Goal: Information Seeking & Learning: Check status

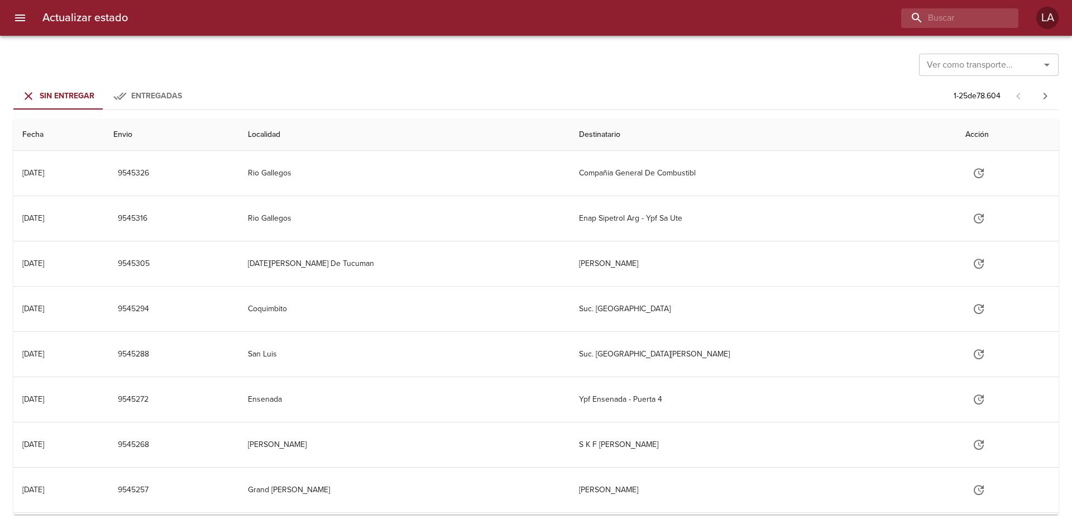
click at [30, 9] on div "Actualizar estado LA" at bounding box center [536, 18] width 1072 height 36
click at [20, 21] on icon "menu" at bounding box center [20, 18] width 10 height 7
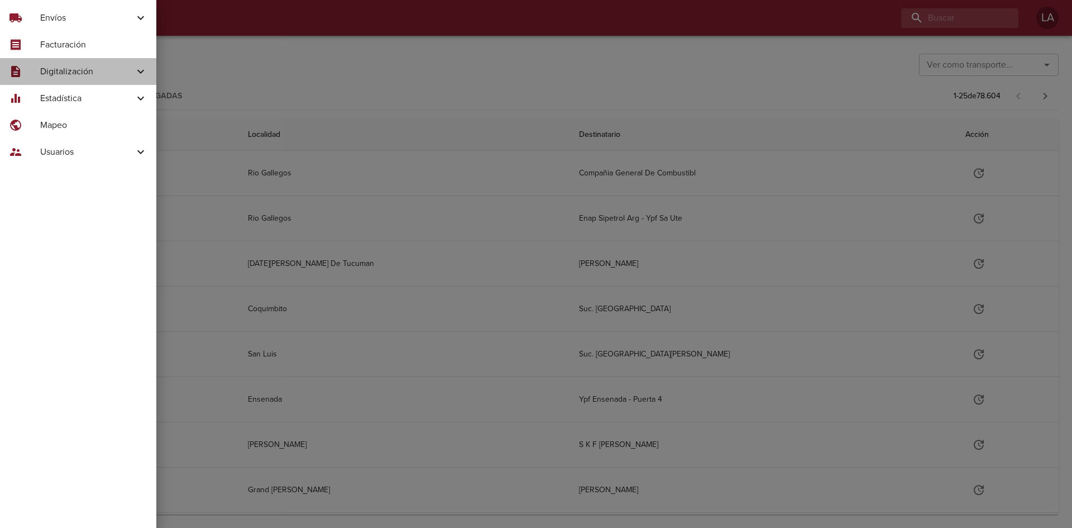
click at [78, 73] on span "Digitalización" at bounding box center [87, 71] width 94 height 13
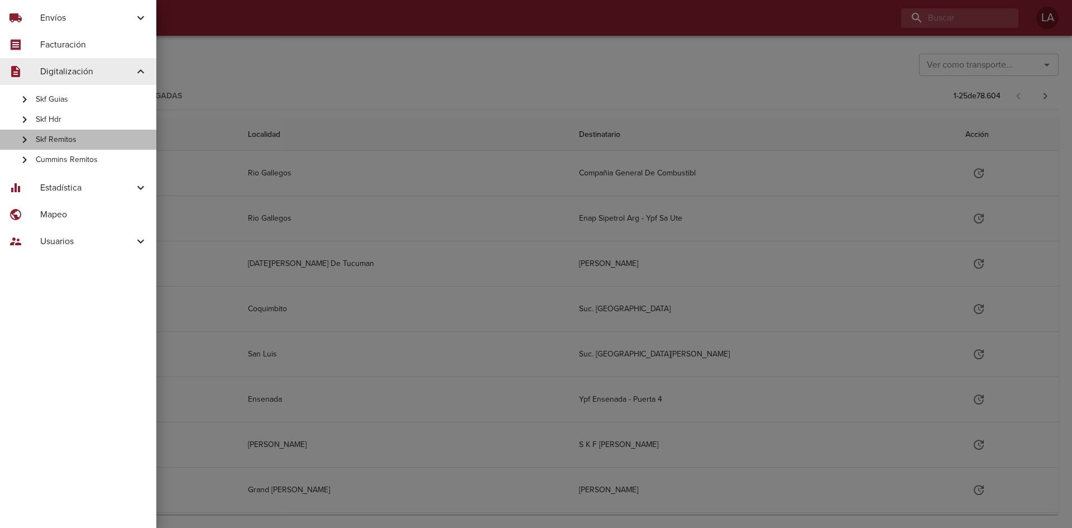
click at [66, 144] on span "Skf Remitos" at bounding box center [92, 139] width 112 height 11
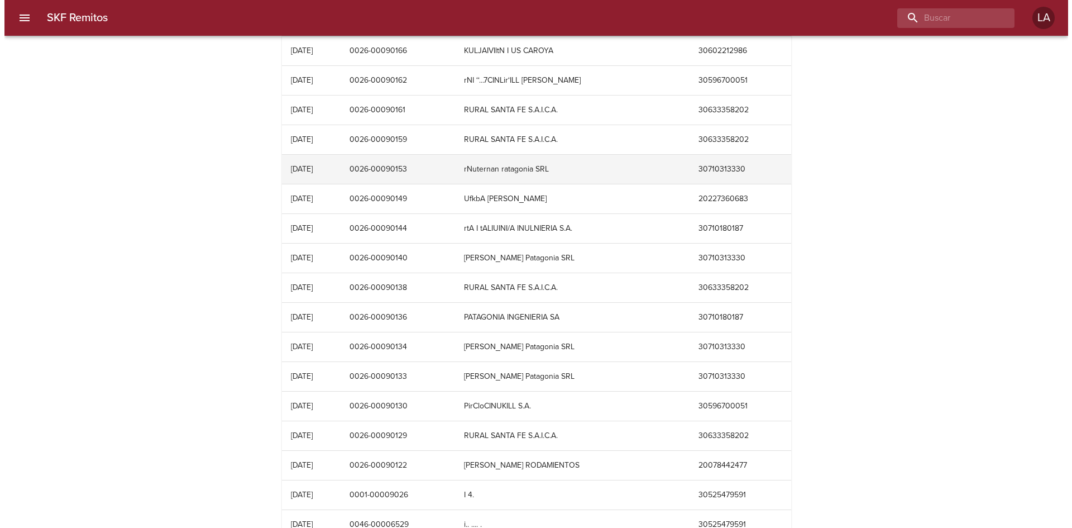
scroll to position [338, 0]
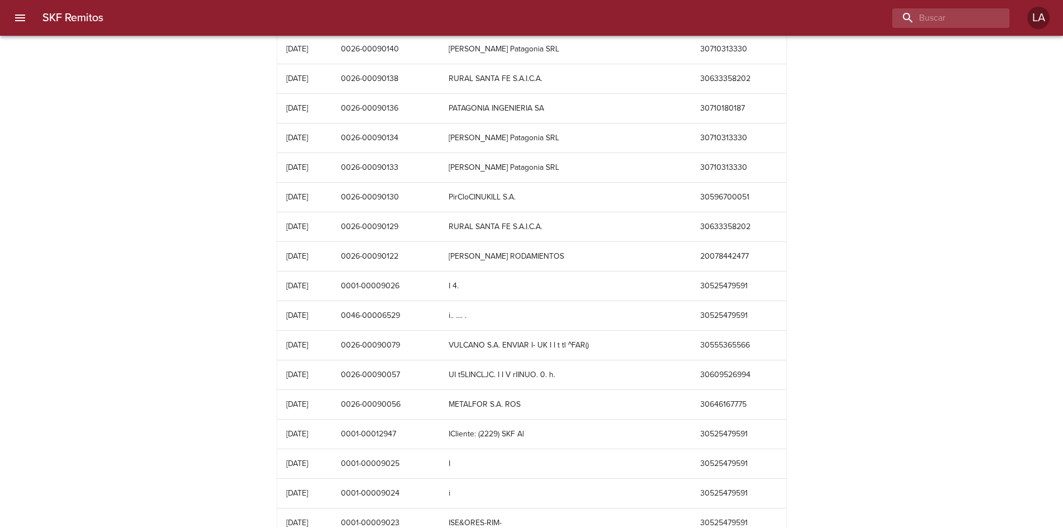
click at [22, 16] on icon "menu" at bounding box center [19, 17] width 13 height 13
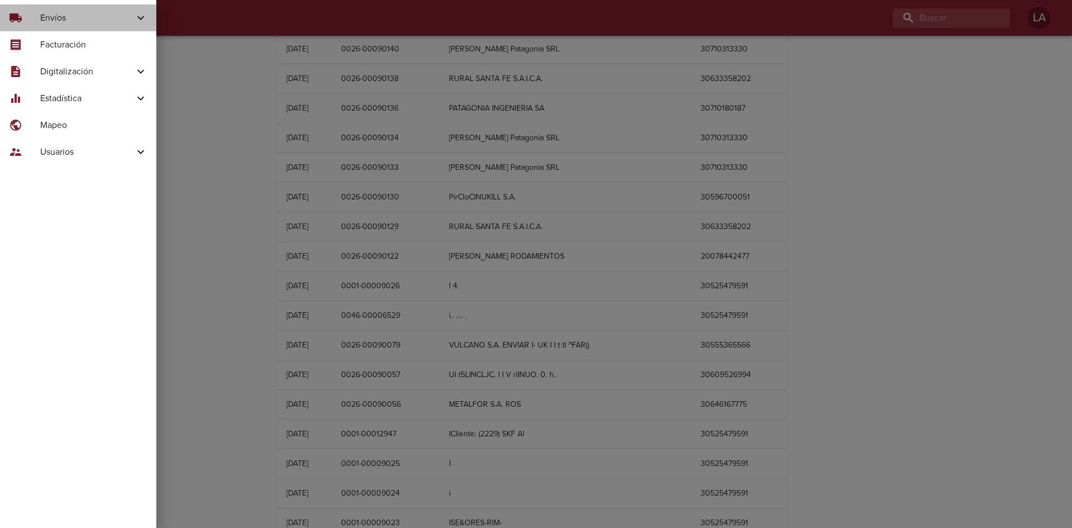
click at [22, 16] on span "local_shipping" at bounding box center [15, 17] width 13 height 13
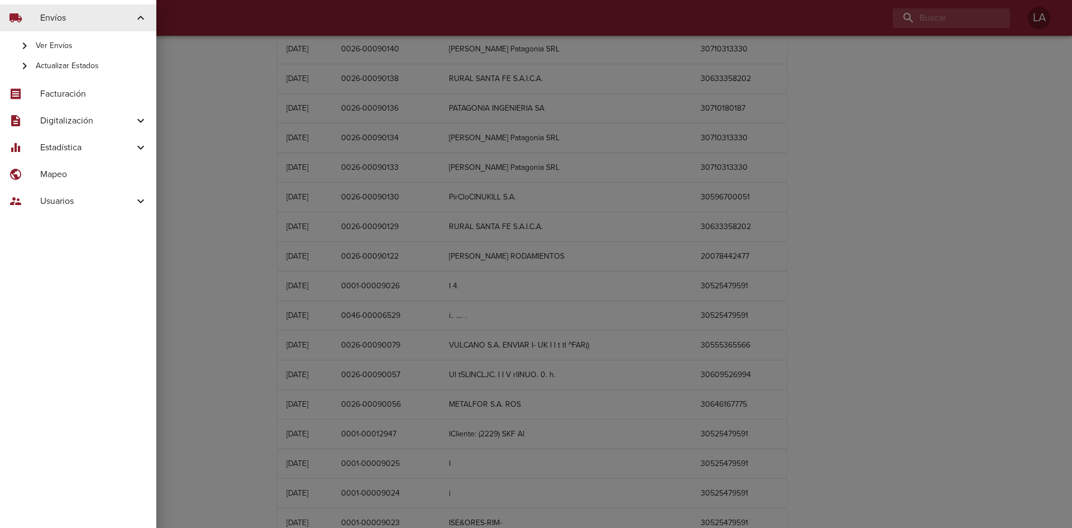
click at [71, 113] on div "description Digitalización" at bounding box center [78, 120] width 156 height 27
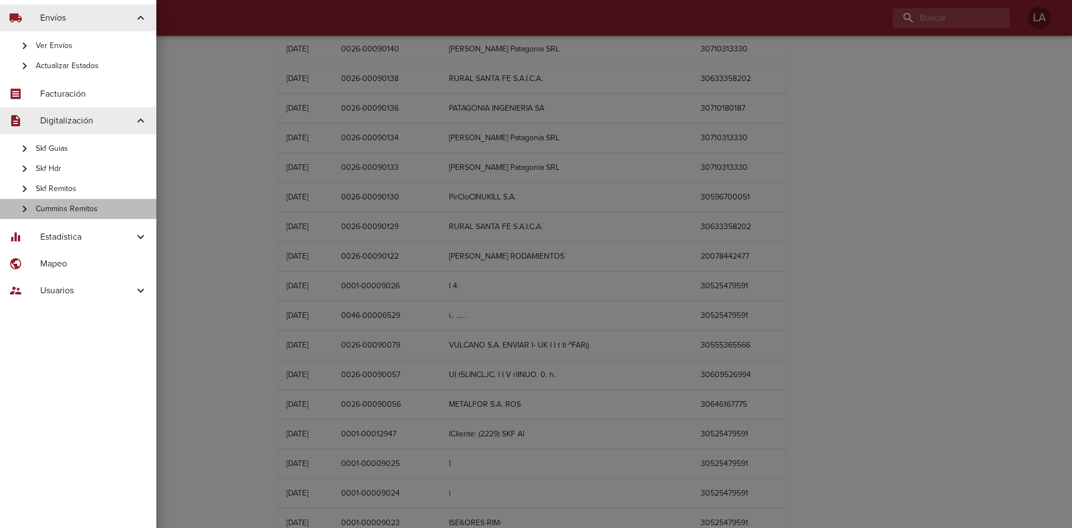
click at [66, 207] on span "Cummins Remitos" at bounding box center [92, 208] width 112 height 11
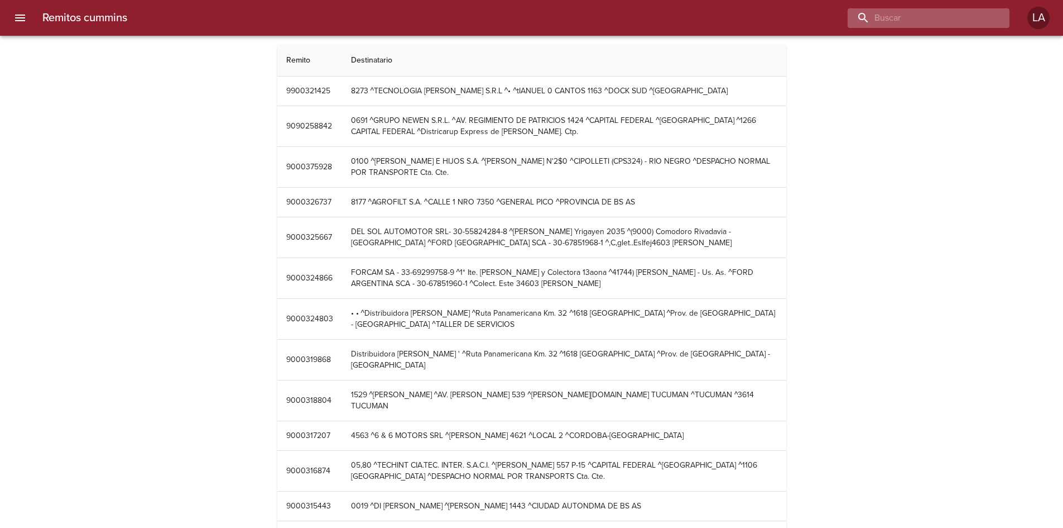
click at [943, 23] on input "buscar" at bounding box center [919, 18] width 143 height 20
type input "9900321425"
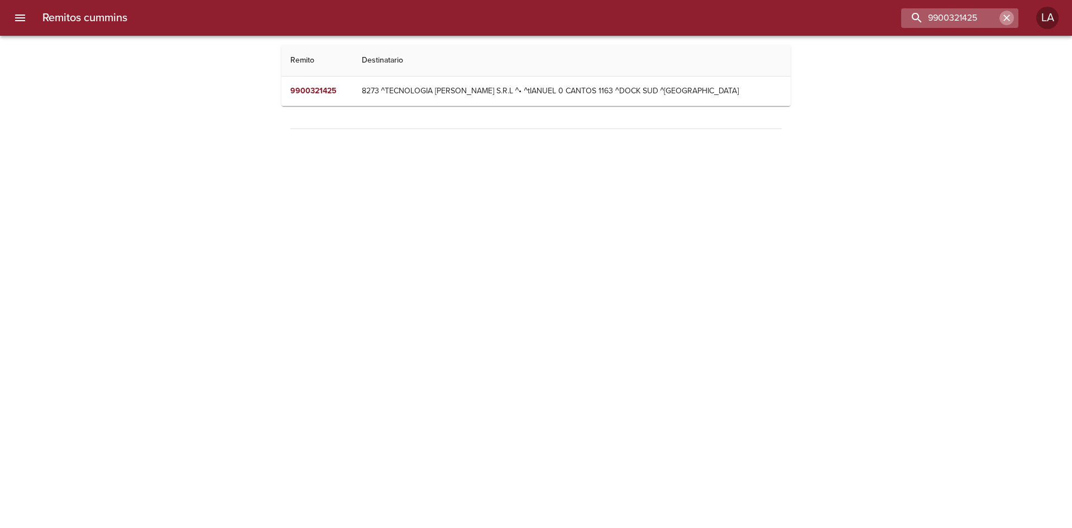
click at [1002, 17] on icon "button" at bounding box center [1006, 17] width 11 height 11
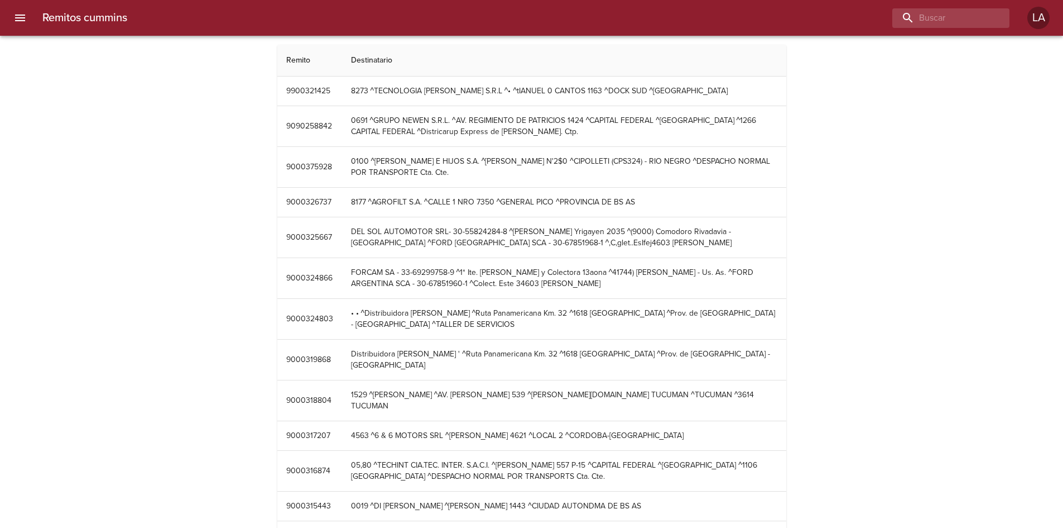
click at [25, 23] on icon "menu" at bounding box center [19, 17] width 13 height 13
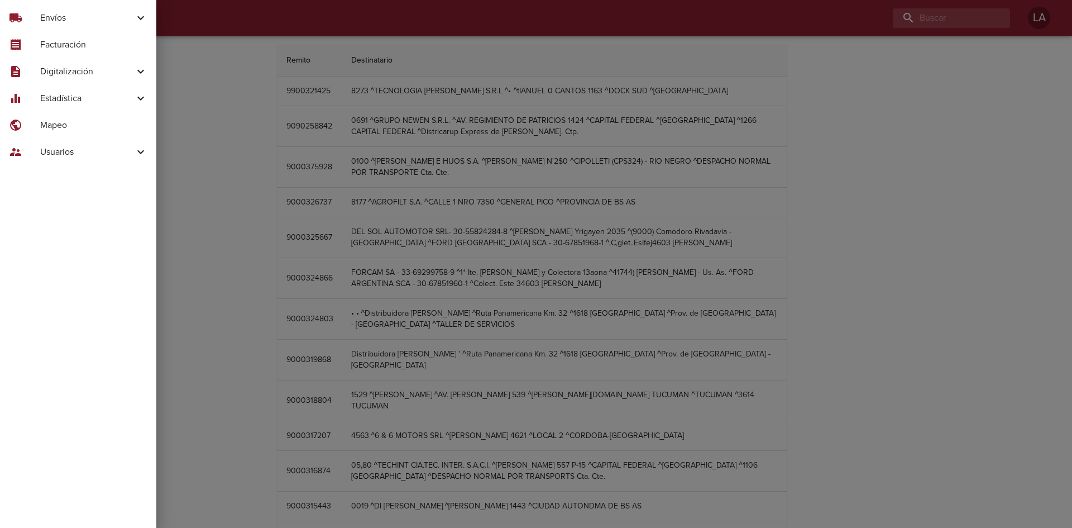
click at [47, 67] on span "Digitalización" at bounding box center [87, 71] width 94 height 13
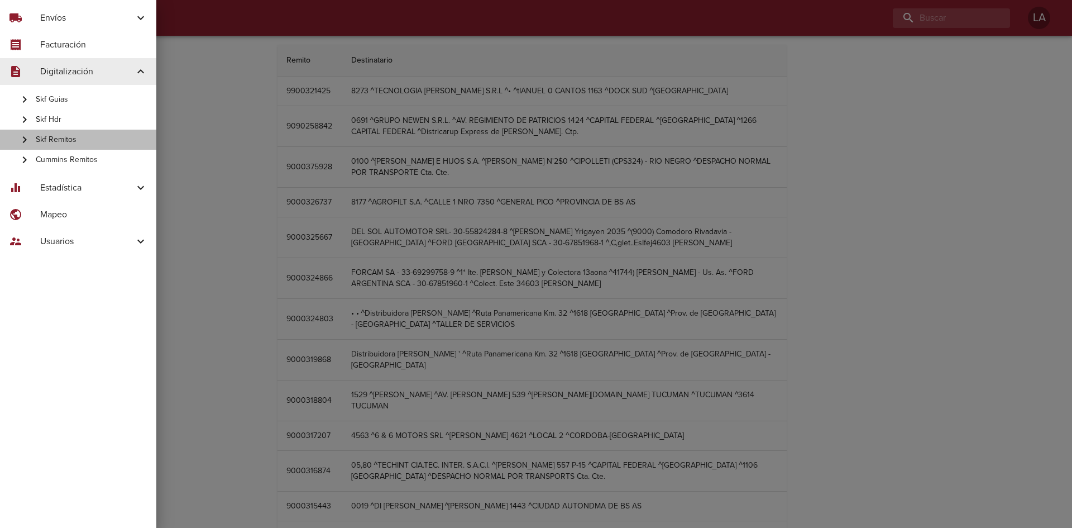
click at [70, 138] on span "Skf Remitos" at bounding box center [92, 139] width 112 height 11
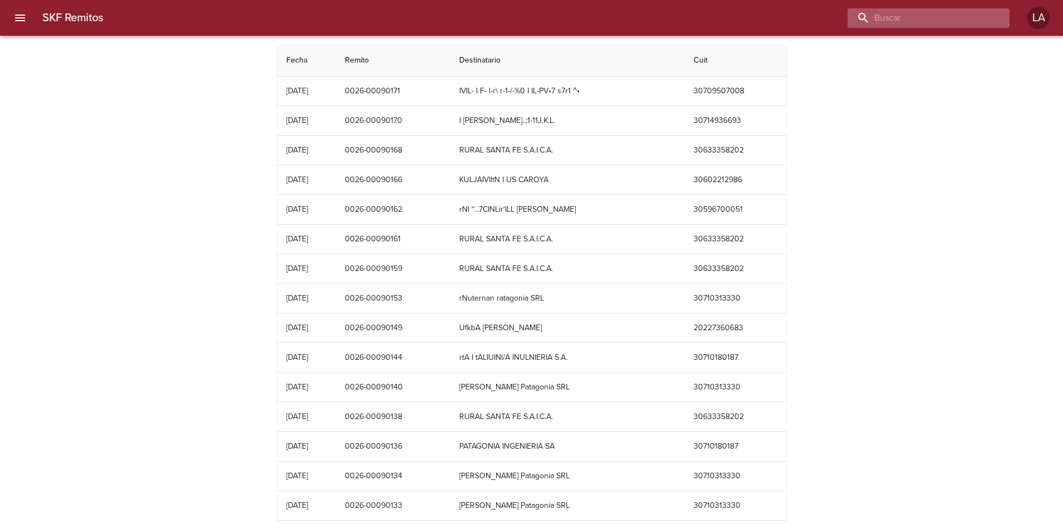
click at [917, 14] on input "buscar" at bounding box center [919, 18] width 143 height 20
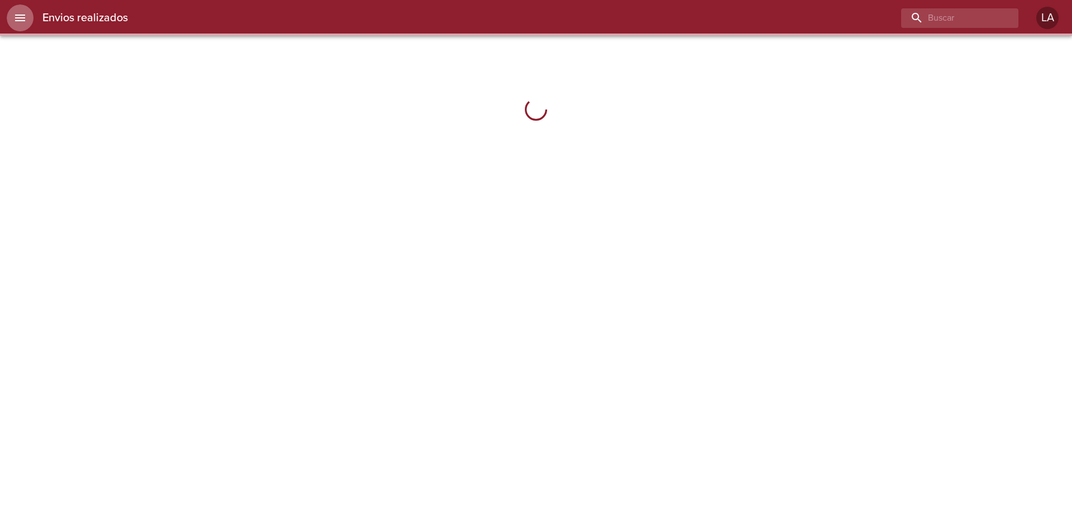
click at [17, 14] on icon "menu" at bounding box center [19, 17] width 13 height 13
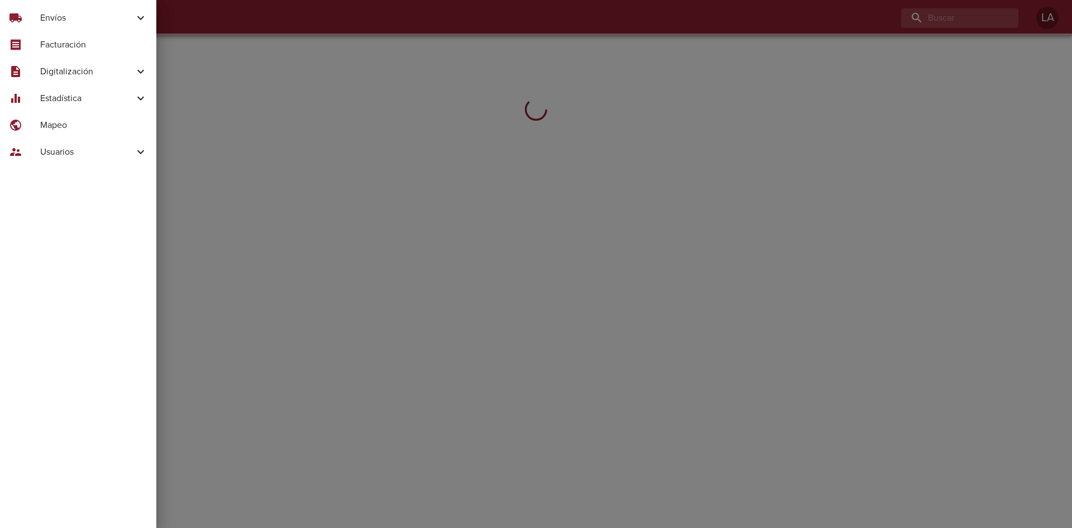
click at [51, 63] on div "description Digitalización" at bounding box center [78, 71] width 156 height 27
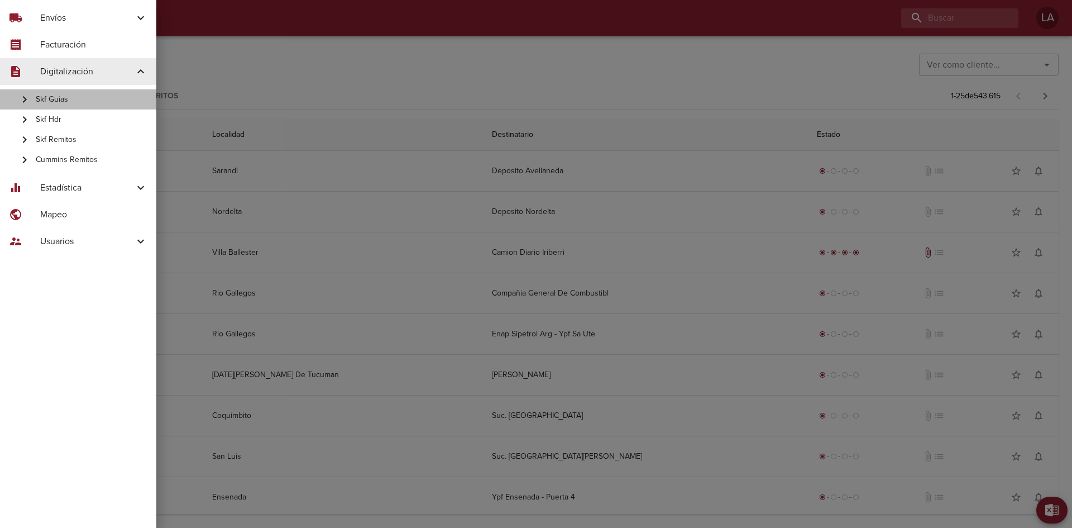
click at [75, 103] on span "Skf Guias" at bounding box center [92, 99] width 112 height 11
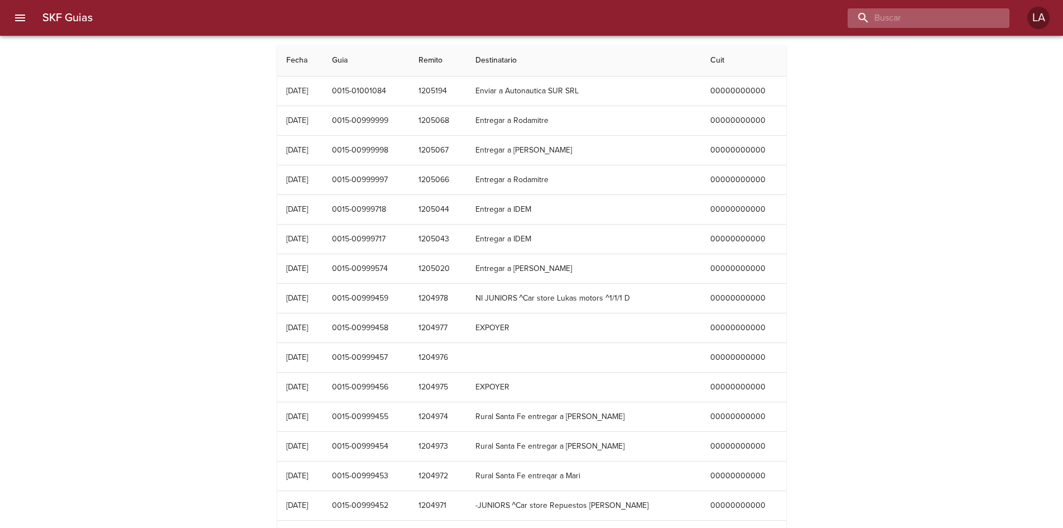
click at [948, 20] on input "buscar" at bounding box center [919, 18] width 143 height 20
paste input "0017-00127099"
type input "0017-00127099"
click at [944, 18] on input "0017-00127099" at bounding box center [919, 18] width 143 height 20
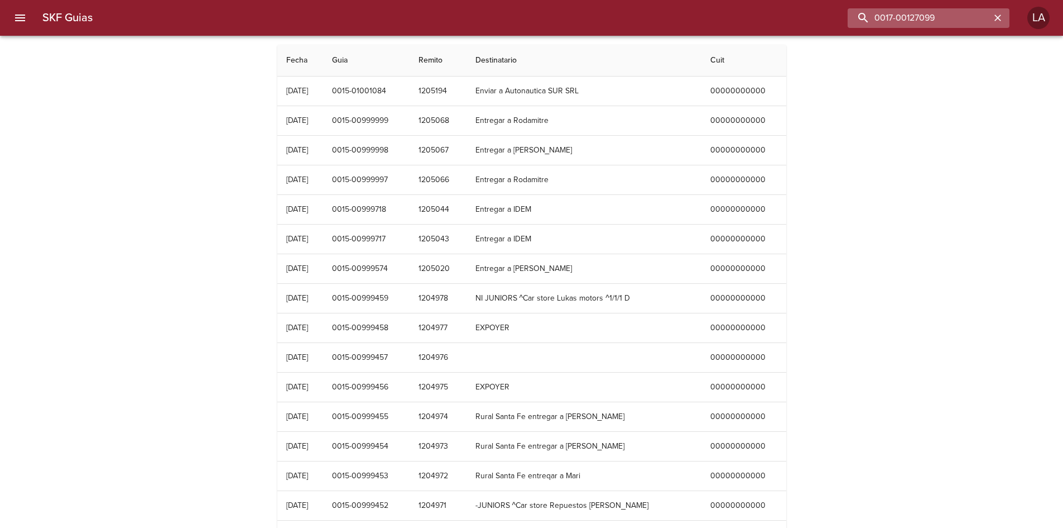
click at [944, 18] on input "0017-00127099" at bounding box center [919, 18] width 143 height 20
click at [945, 21] on input "0017-00127099" at bounding box center [919, 18] width 143 height 20
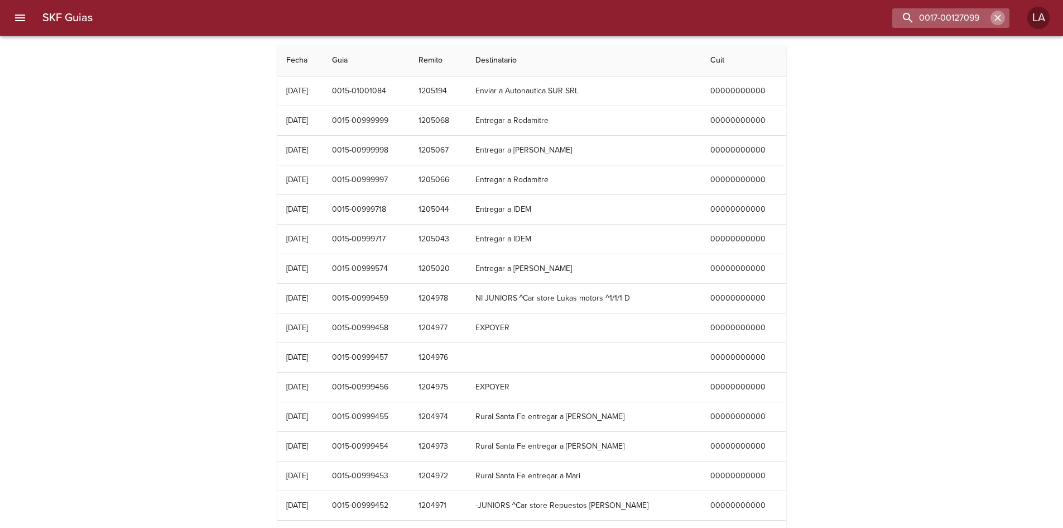
click at [992, 19] on button "button" at bounding box center [998, 18] width 15 height 15
click at [931, 22] on input "buscar" at bounding box center [919, 18] width 143 height 20
click at [900, 17] on input "buscar" at bounding box center [919, 18] width 143 height 20
paste input "0017-00127099"
type input "0017-00127099"
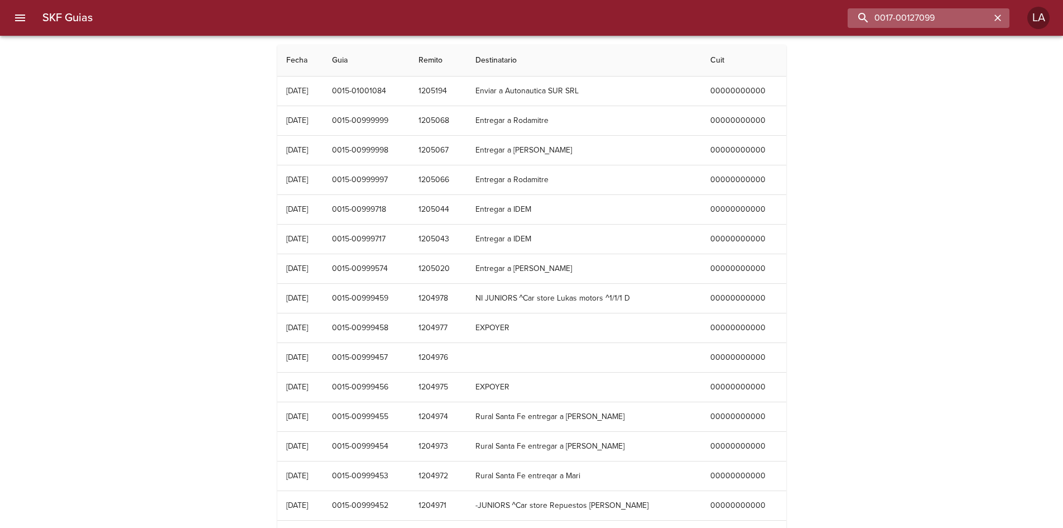
click at [925, 16] on input "0017-00127099" at bounding box center [919, 18] width 143 height 20
click at [1000, 12] on icon "button" at bounding box center [998, 17] width 11 height 11
click at [932, 14] on input "buscar" at bounding box center [919, 18] width 143 height 20
paste input "0017-00127099"
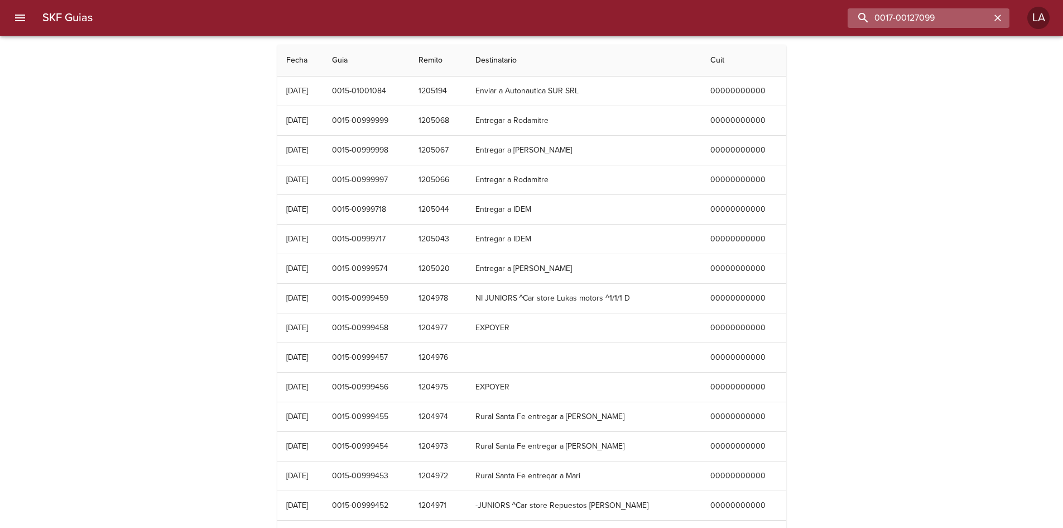
click at [936, 18] on input "0017-00127099" at bounding box center [919, 18] width 143 height 20
type input "[DEMOGRAPHIC_DATA]"
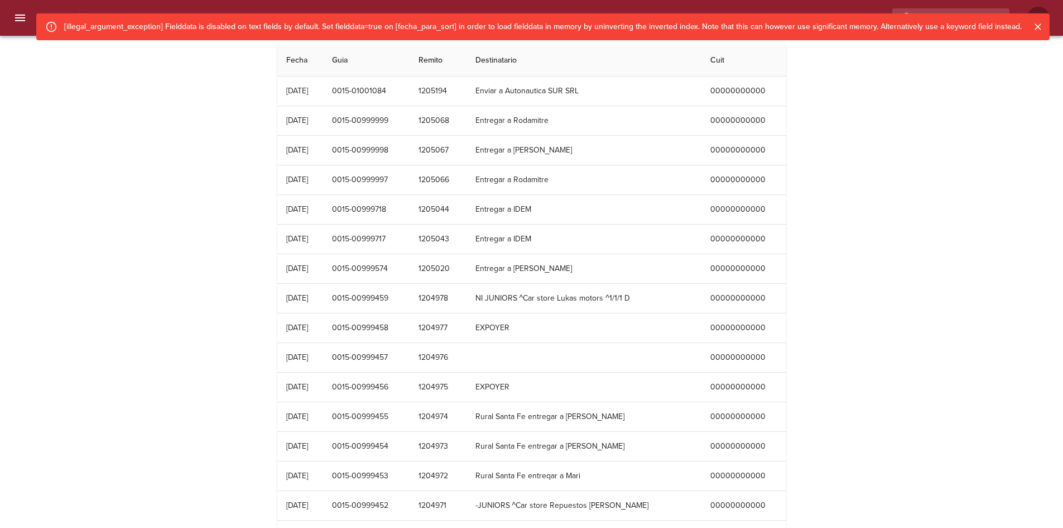
click at [25, 13] on icon "menu" at bounding box center [19, 17] width 13 height 13
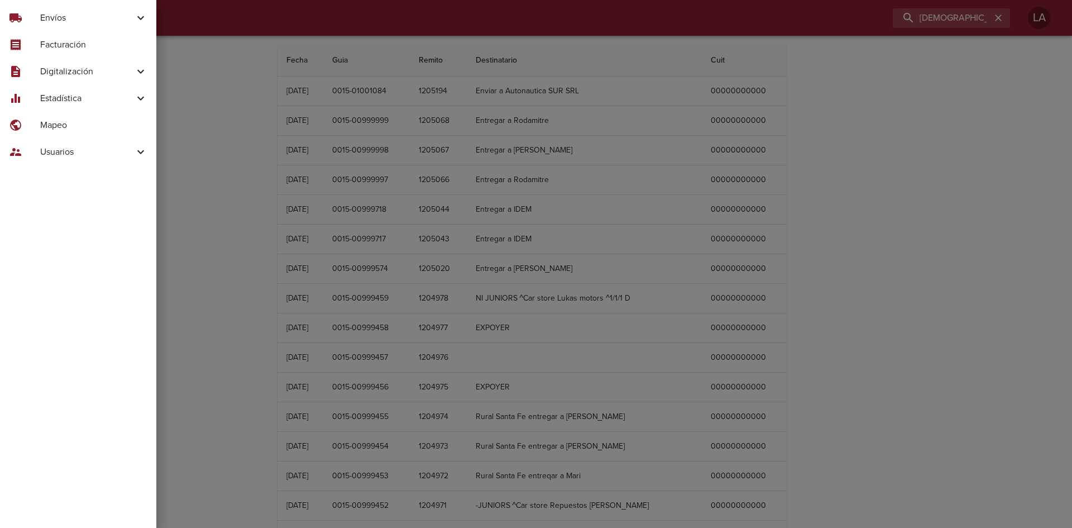
click at [73, 79] on div "description Digitalización" at bounding box center [78, 71] width 156 height 27
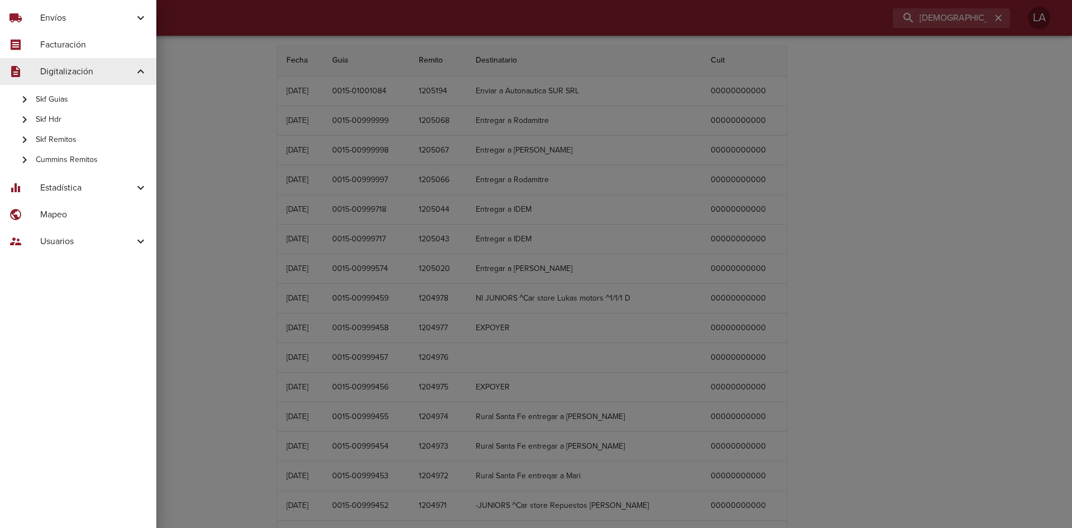
click at [73, 156] on span "Cummins Remitos" at bounding box center [92, 159] width 112 height 11
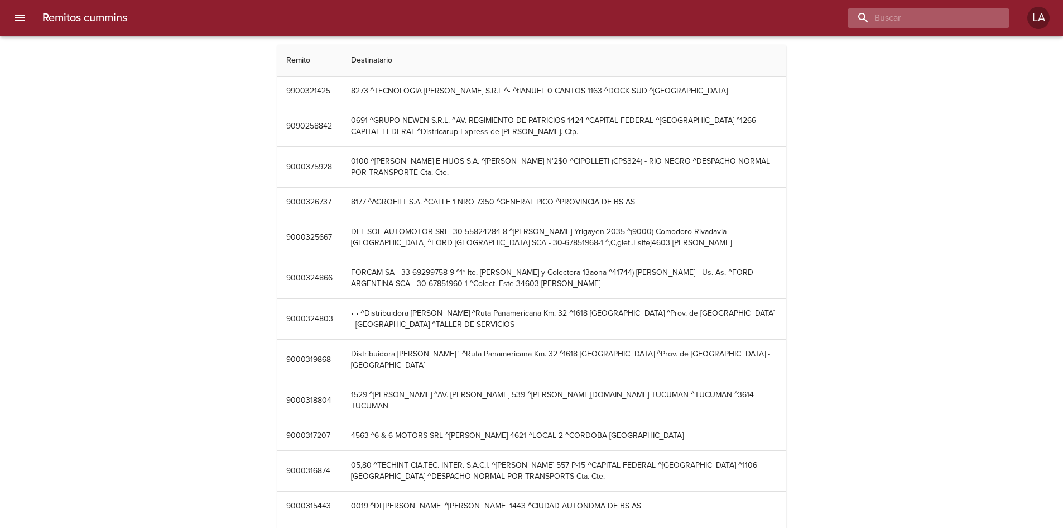
click at [937, 20] on input "buscar" at bounding box center [919, 18] width 143 height 20
type input "asdsa"
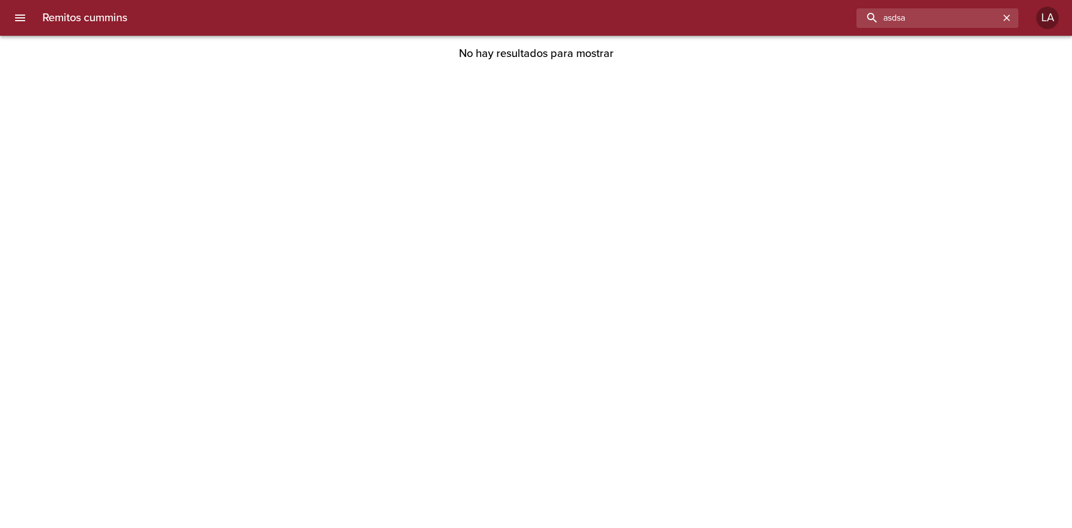
drag, startPoint x: 932, startPoint y: 18, endPoint x: 827, endPoint y: 7, distance: 106.0
click at [827, 7] on div "Remitos cummins asdsa LA" at bounding box center [536, 18] width 1072 height 36
click at [25, 18] on icon "menu" at bounding box center [20, 18] width 10 height 7
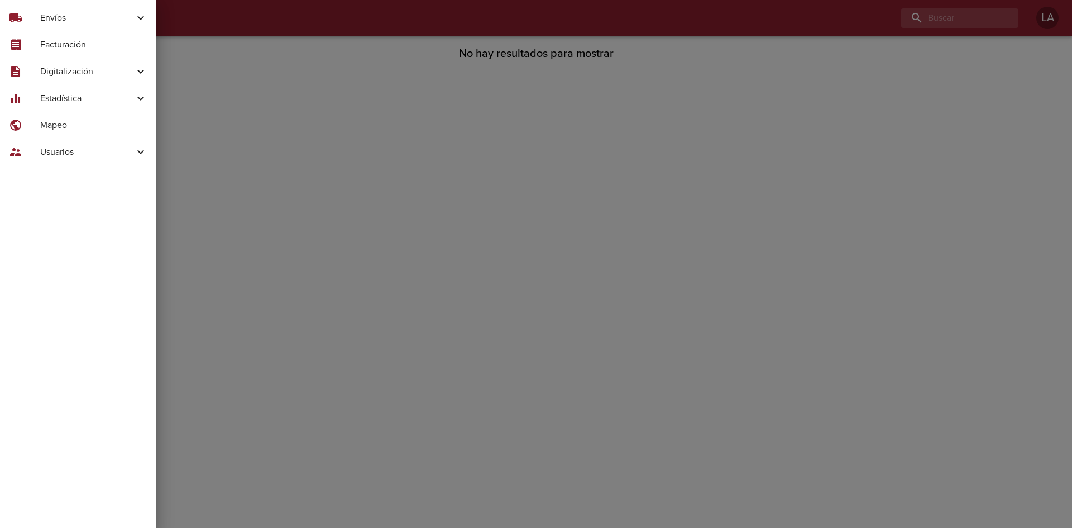
click at [70, 70] on span "Digitalización" at bounding box center [87, 71] width 94 height 13
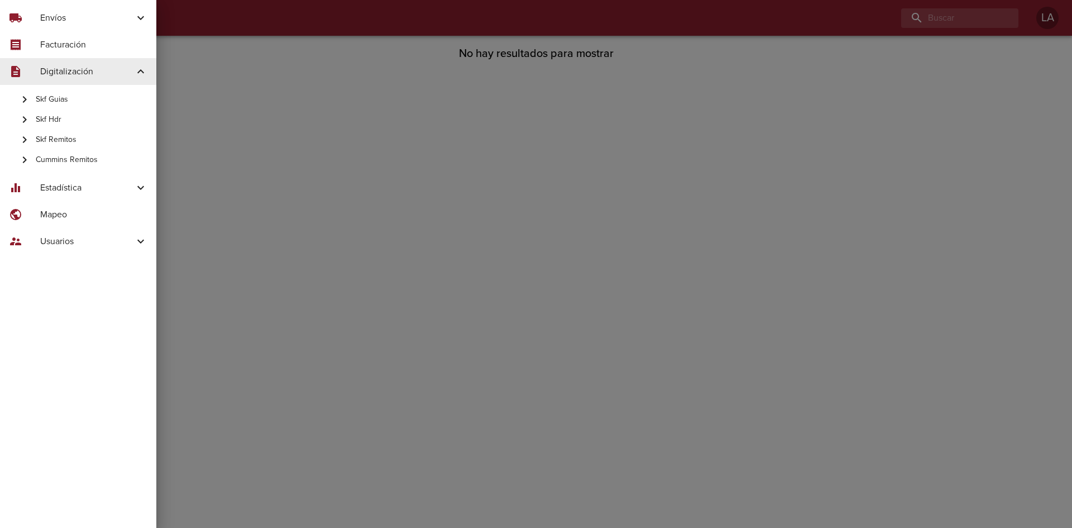
click at [76, 98] on span "Skf Guias" at bounding box center [92, 99] width 112 height 11
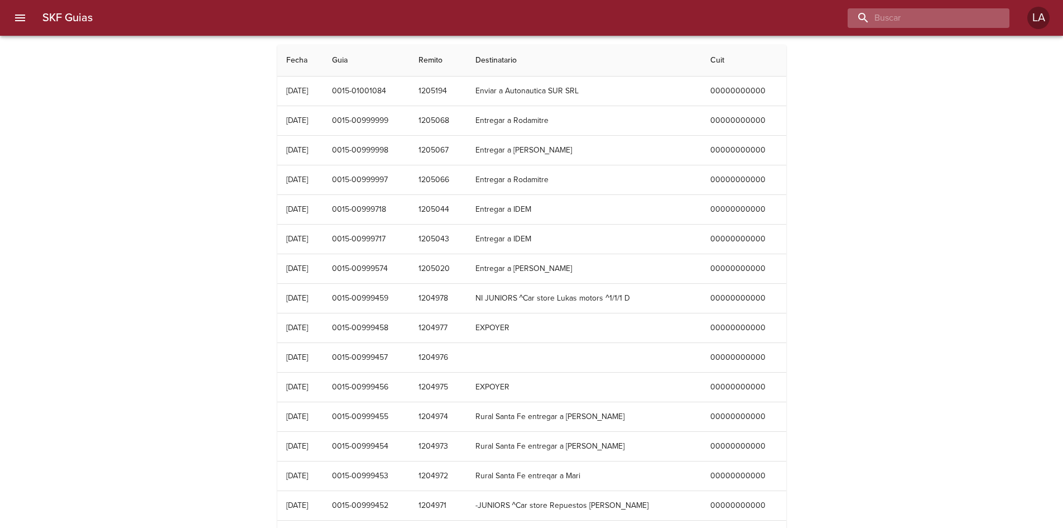
click at [939, 15] on input "buscar" at bounding box center [919, 18] width 143 height 20
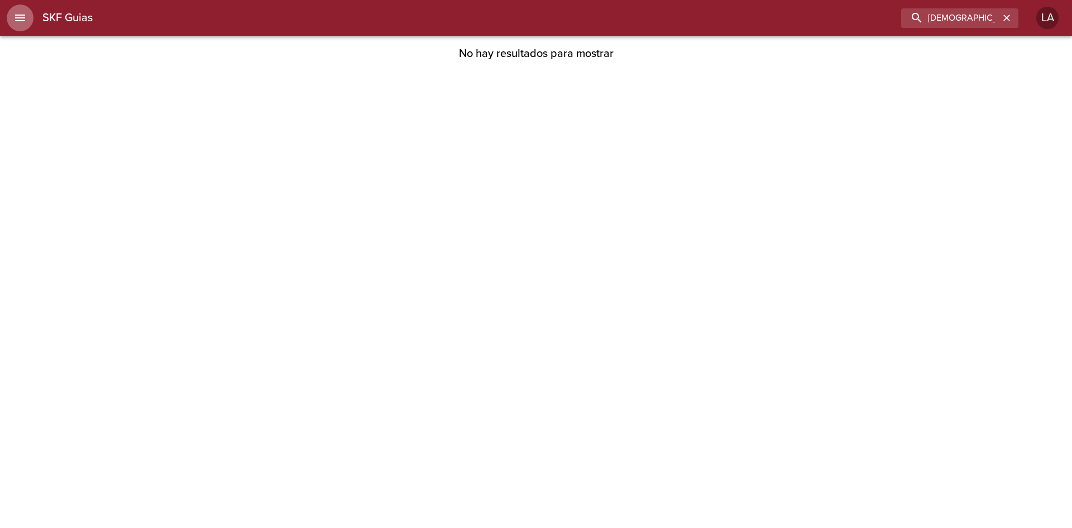
click at [20, 19] on icon "menu" at bounding box center [19, 17] width 13 height 13
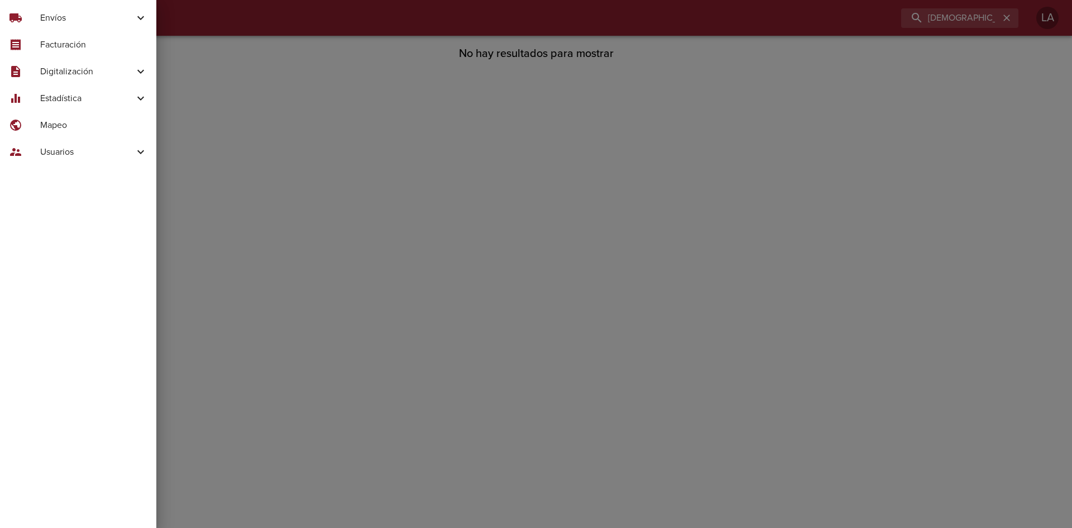
click at [963, 6] on div at bounding box center [536, 264] width 1072 height 528
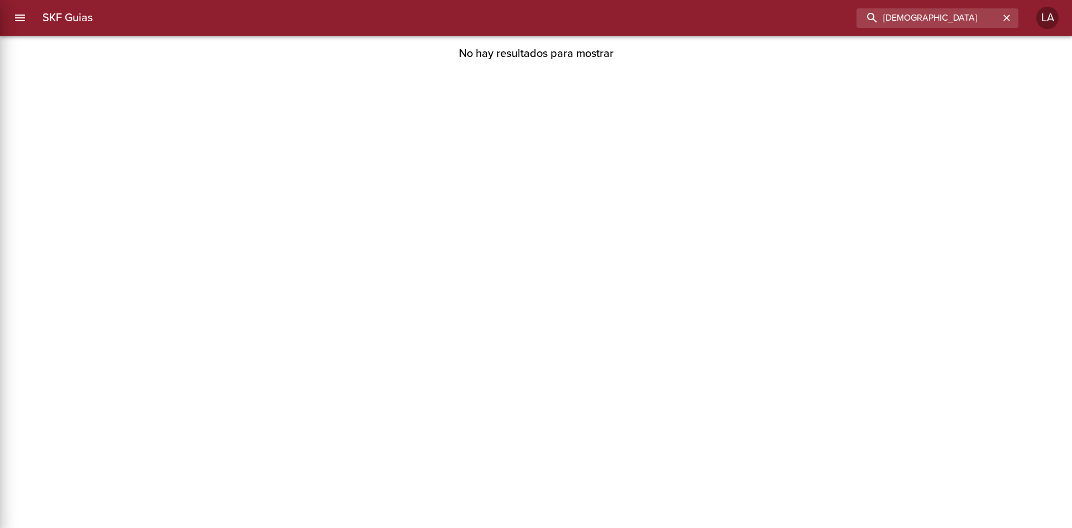
click at [961, 14] on input "[DEMOGRAPHIC_DATA]" at bounding box center [927, 18] width 143 height 20
paste input "0017-00127099"
type input "0017-00127099"
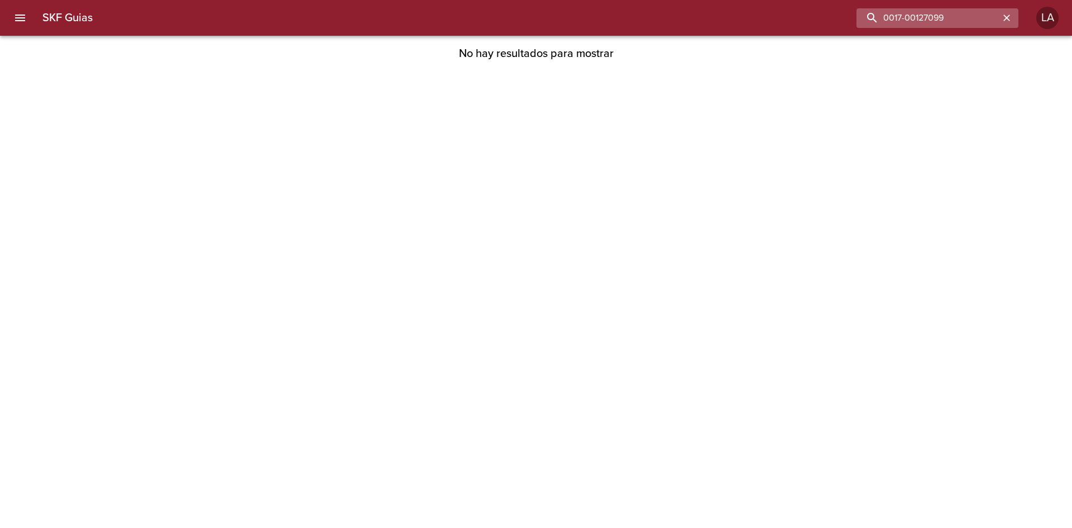
click at [990, 17] on input "0017-00127099" at bounding box center [927, 18] width 143 height 20
click at [1005, 18] on icon "button" at bounding box center [1006, 17] width 11 height 11
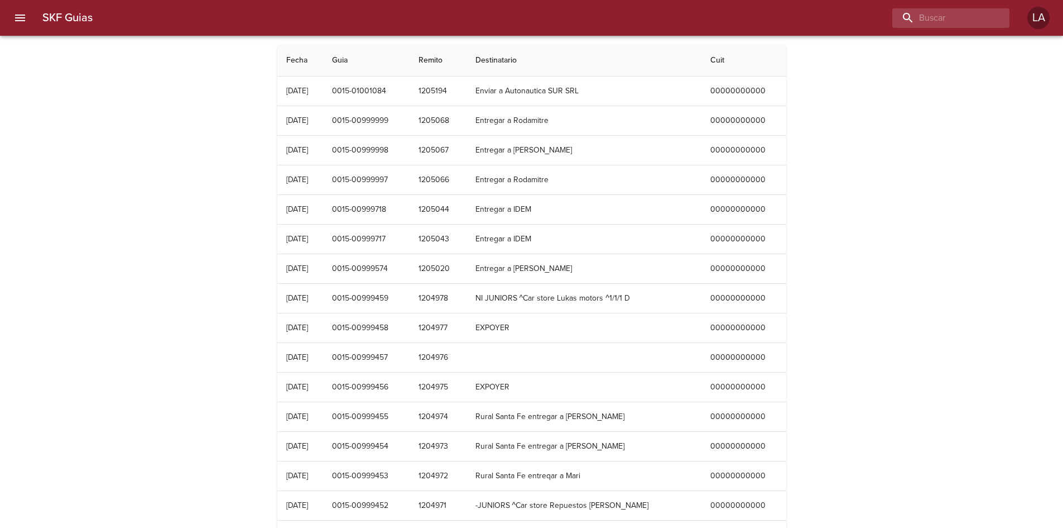
drag, startPoint x: 415, startPoint y: 87, endPoint x: 222, endPoint y: 172, distance: 210.7
click at [222, 172] on div "SKF Guias Fecha Guia Remito Destinatario Cuit [DATE] 0015-01001084 1205194 Envi…" at bounding box center [531, 455] width 1063 height 821
click at [20, 11] on icon "menu" at bounding box center [19, 17] width 13 height 13
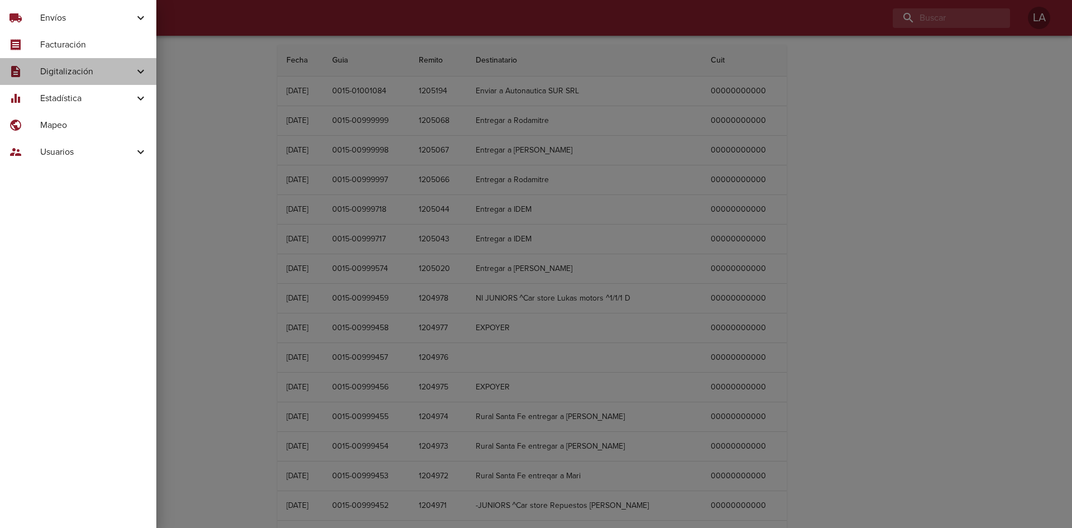
click at [69, 64] on div "description Digitalización" at bounding box center [78, 71] width 156 height 27
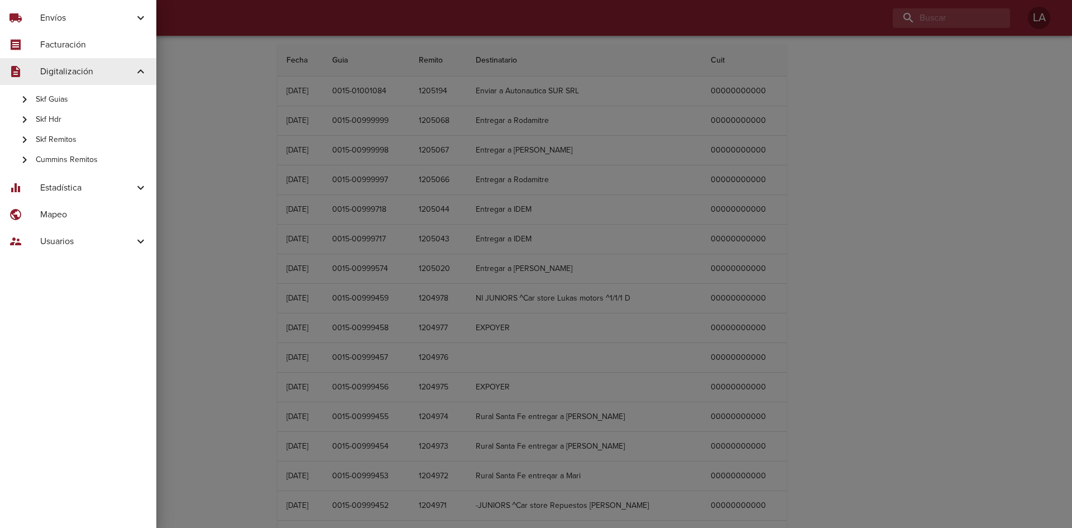
click at [92, 159] on span "Cummins Remitos" at bounding box center [92, 159] width 112 height 11
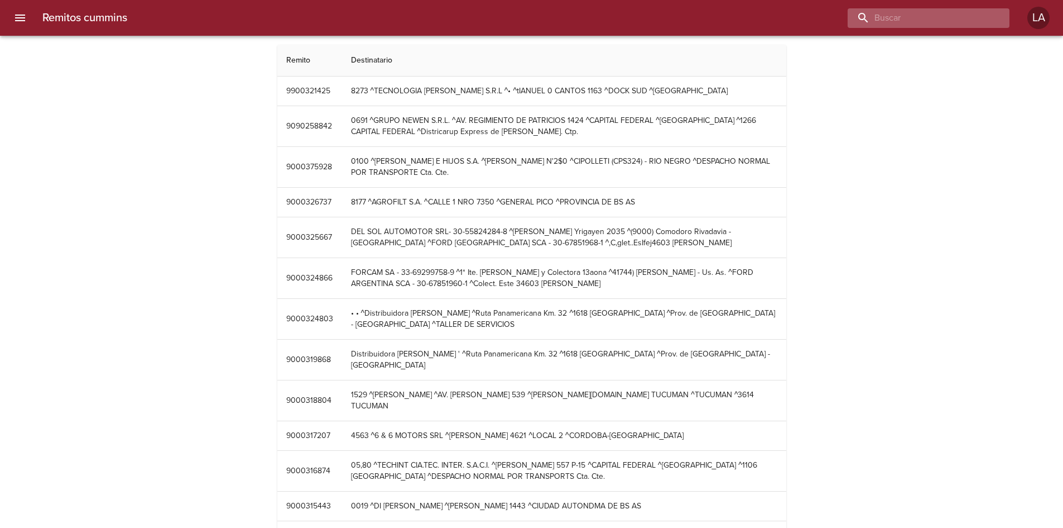
click at [985, 20] on input "buscar" at bounding box center [919, 18] width 143 height 20
type input "xcd"
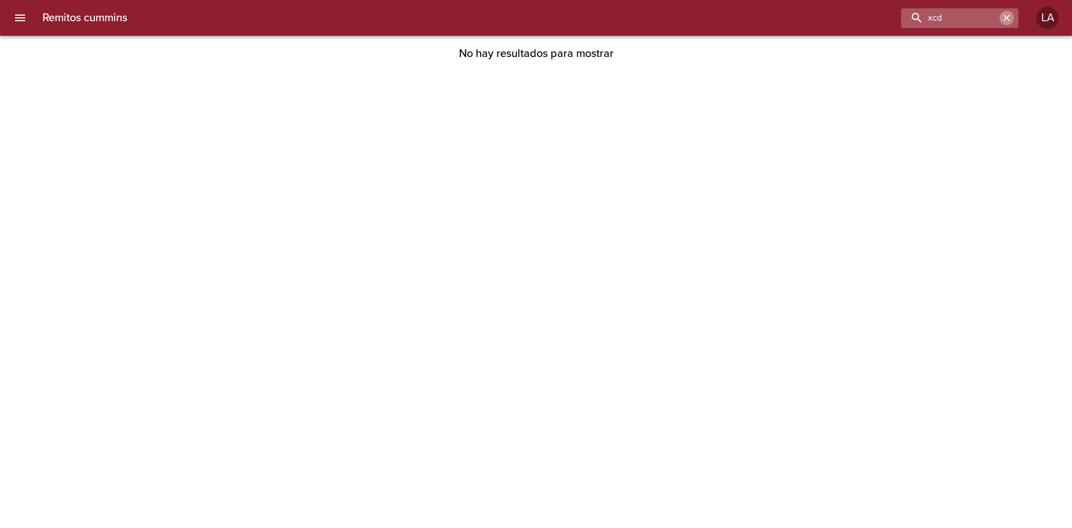
click at [1008, 22] on icon "button" at bounding box center [1006, 17] width 11 height 11
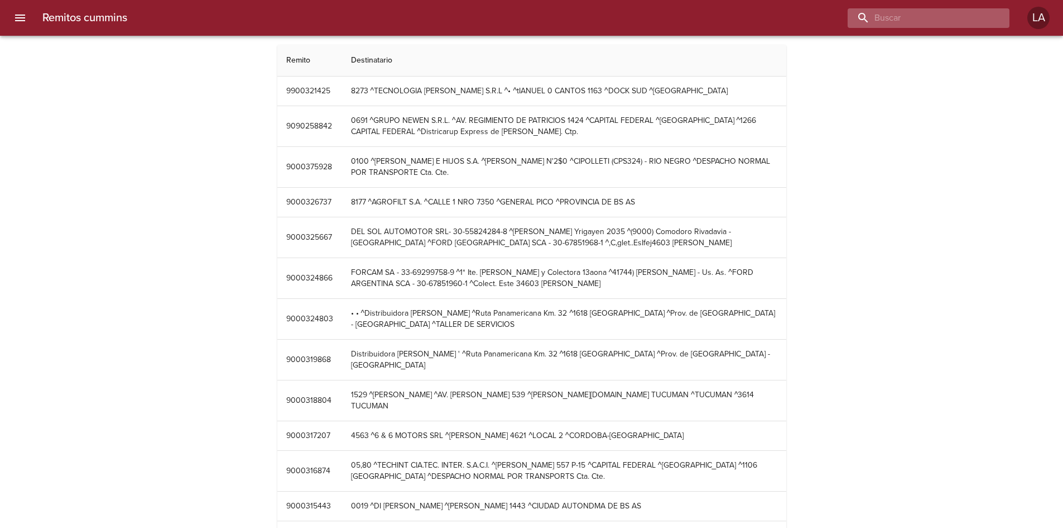
click at [948, 13] on input "buscar" at bounding box center [919, 18] width 143 height 20
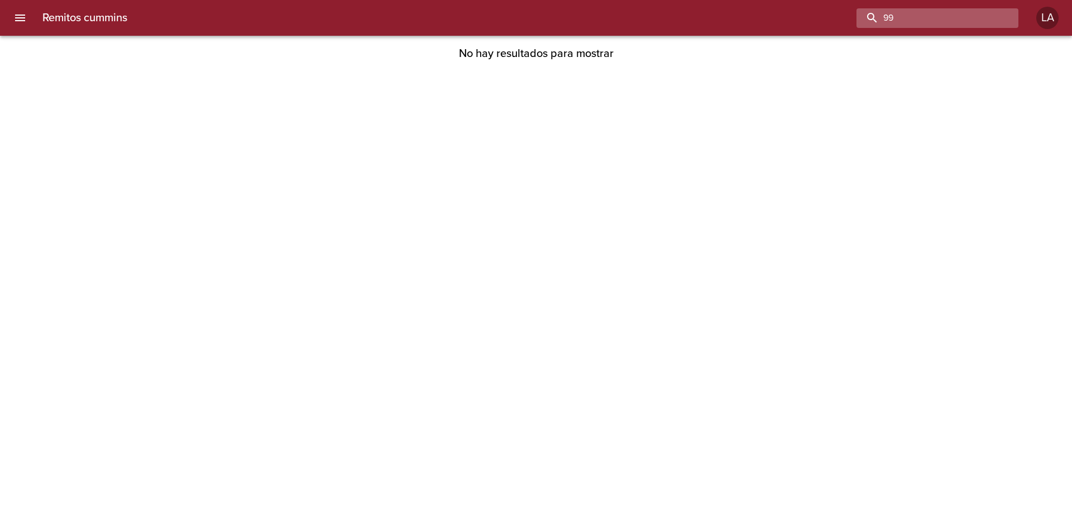
type input "9"
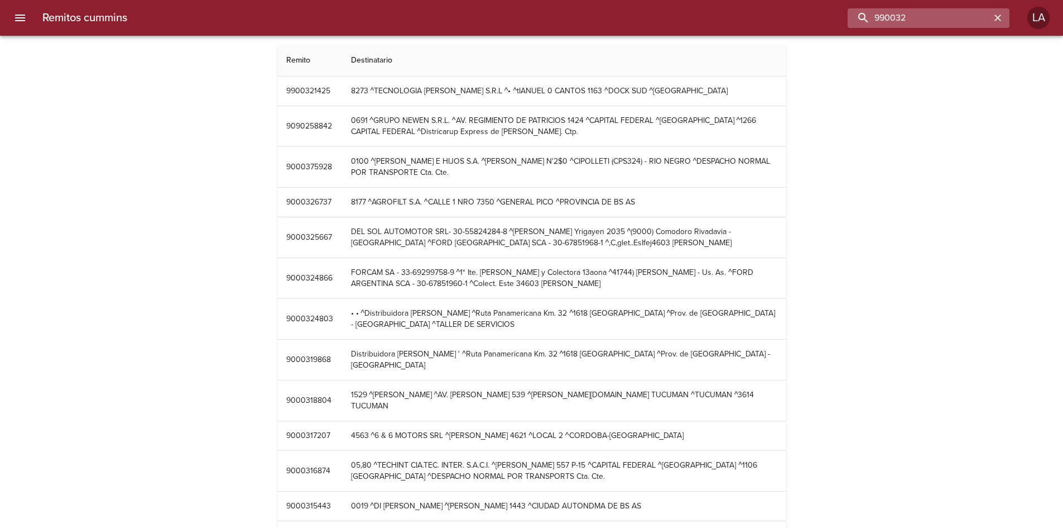
type input "990032"
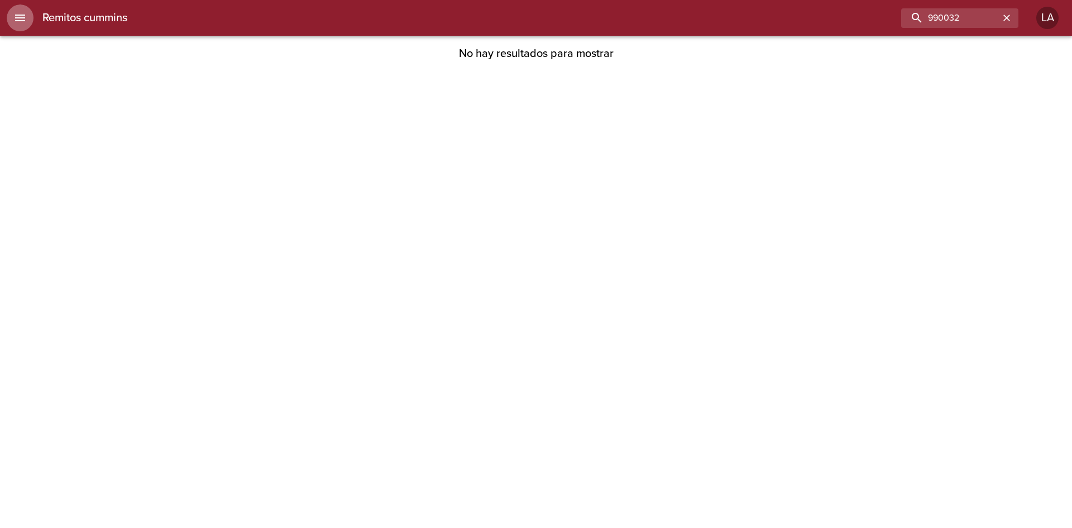
click at [24, 20] on icon "menu" at bounding box center [20, 18] width 10 height 7
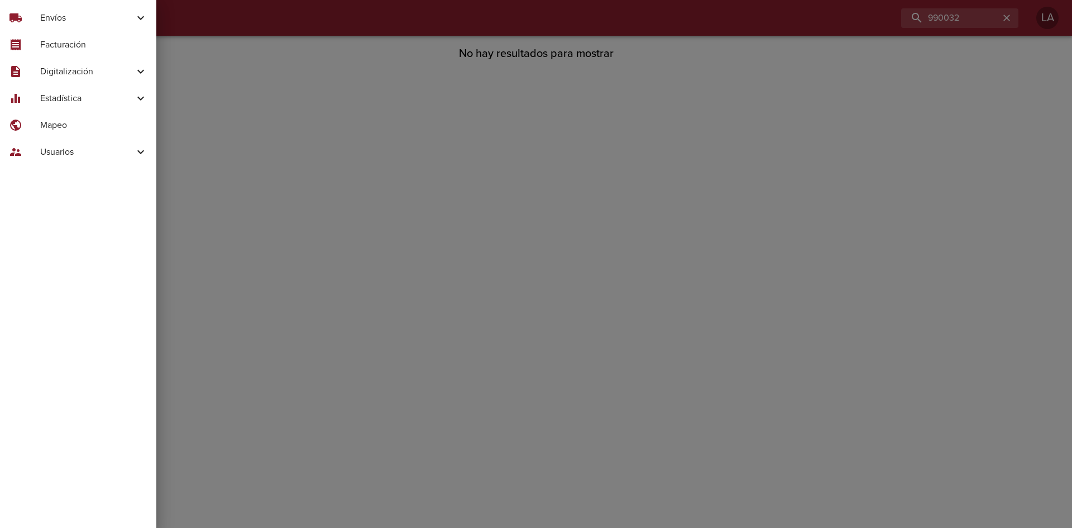
click at [50, 75] on span "Digitalización" at bounding box center [87, 71] width 94 height 13
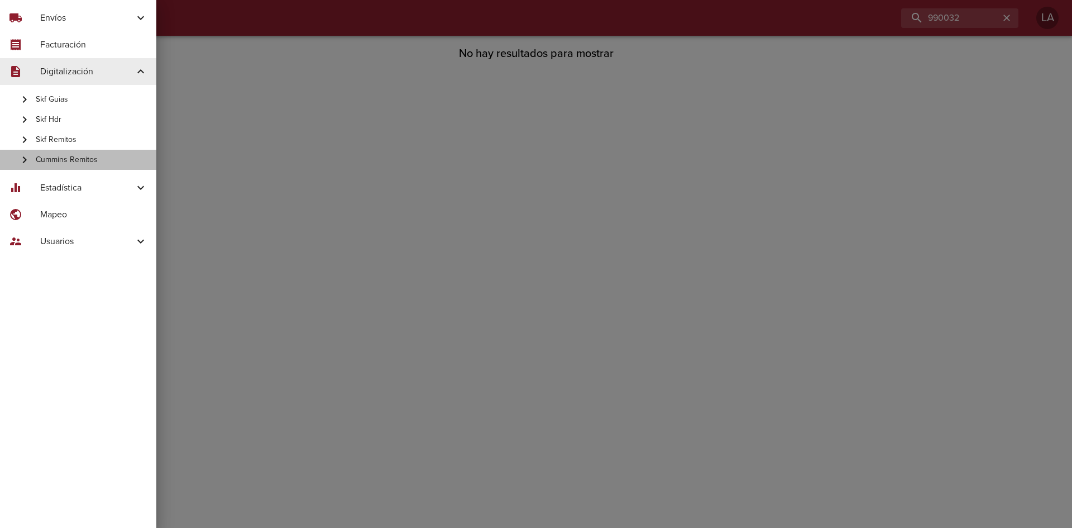
click at [78, 159] on span "Cummins Remitos" at bounding box center [92, 159] width 112 height 11
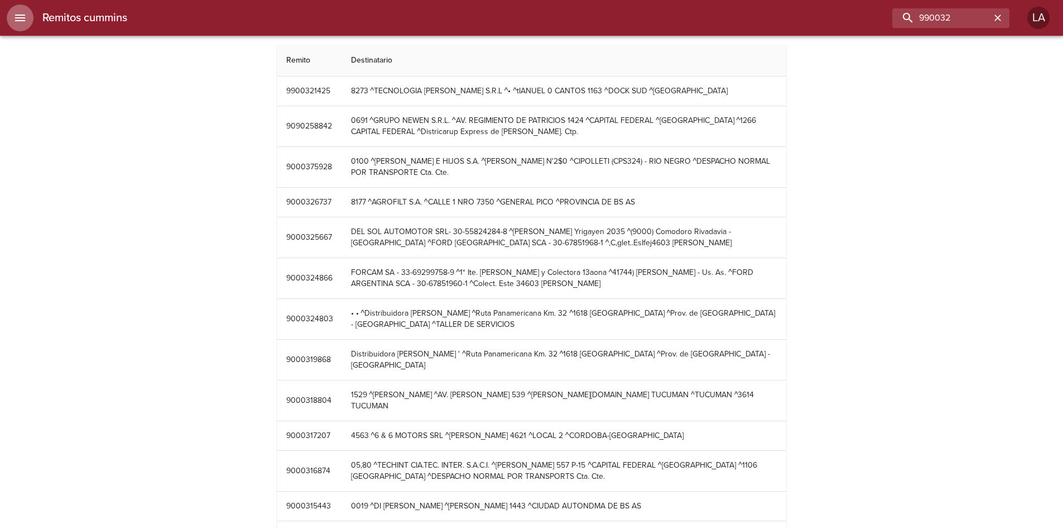
click at [15, 13] on icon "menu" at bounding box center [19, 17] width 13 height 13
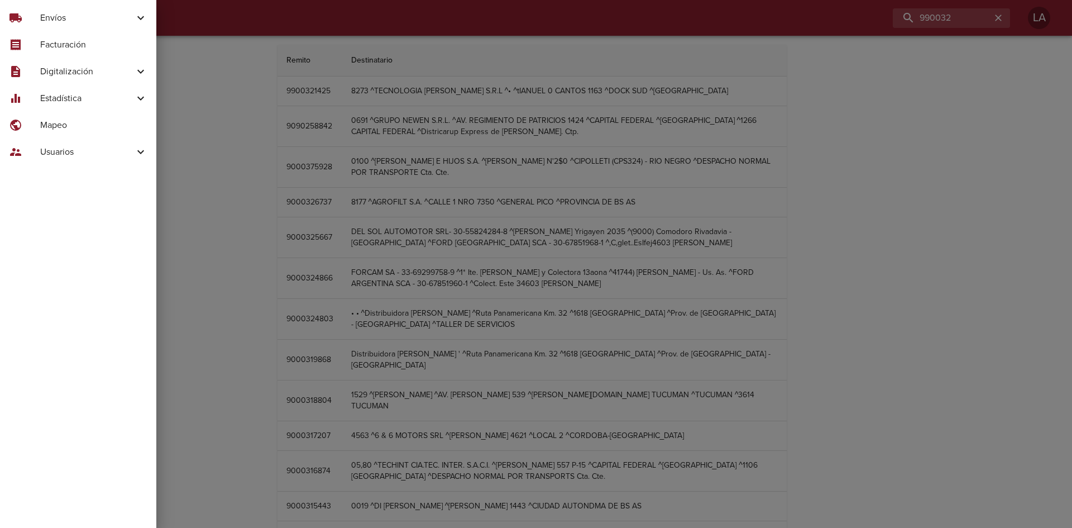
click at [54, 71] on span "Digitalización" at bounding box center [87, 71] width 94 height 13
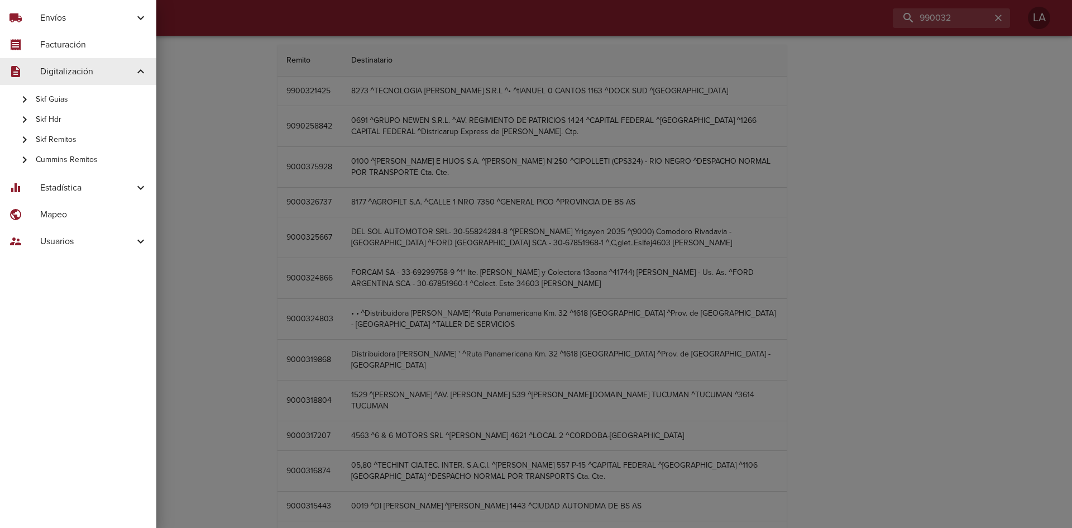
click at [306, 120] on div at bounding box center [536, 264] width 1072 height 528
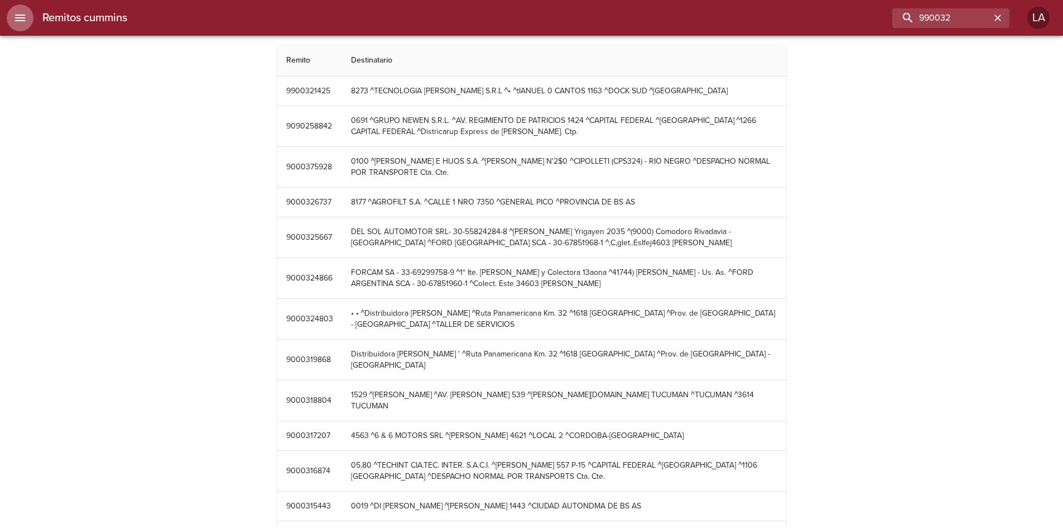
click at [18, 25] on button "menu" at bounding box center [20, 17] width 27 height 27
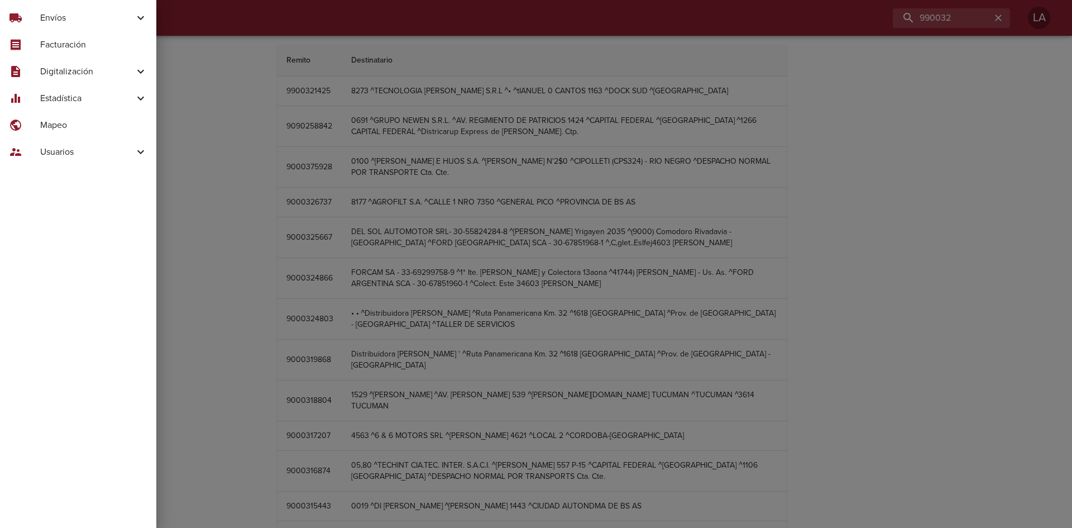
click at [75, 75] on span "Digitalización" at bounding box center [87, 71] width 94 height 13
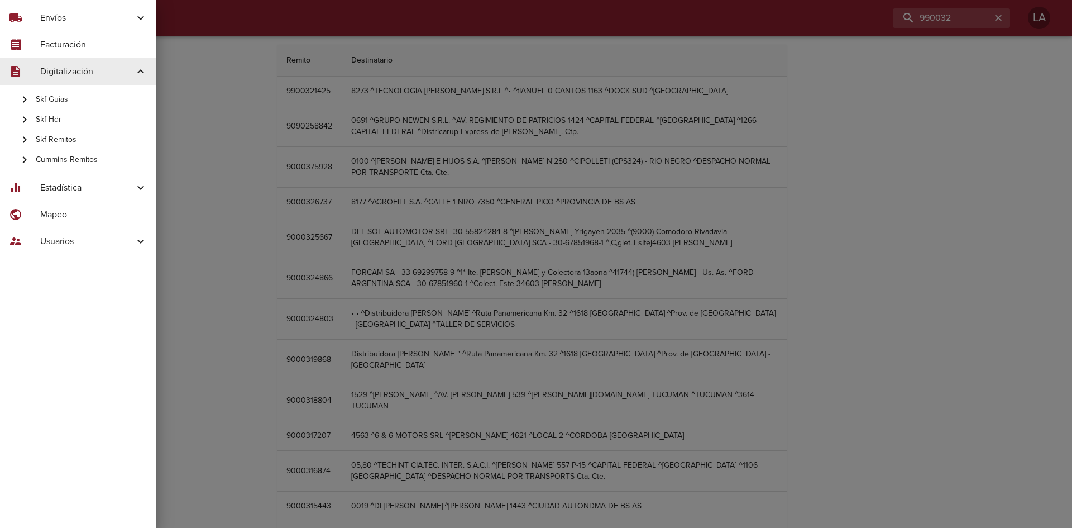
click at [81, 98] on span "Skf Guias" at bounding box center [92, 99] width 112 height 11
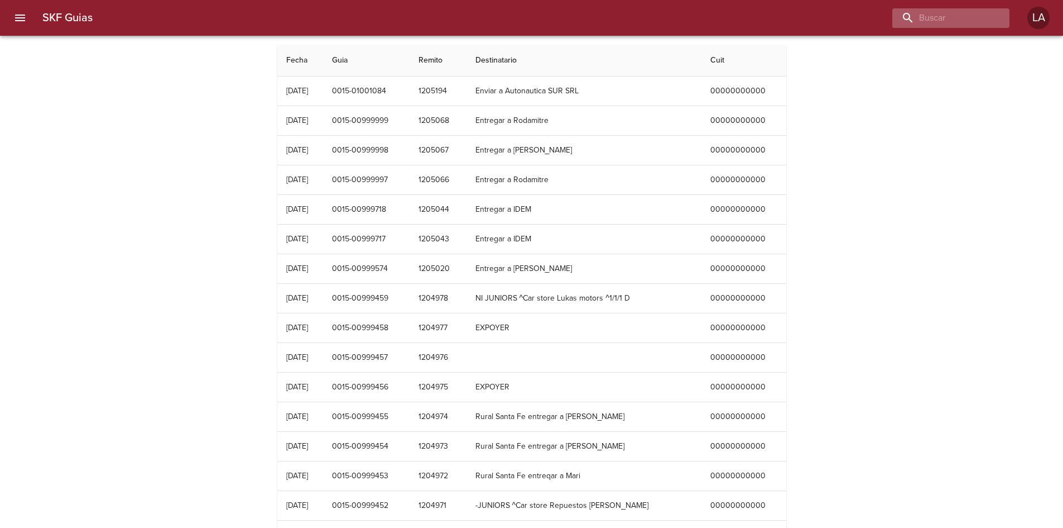
click at [995, 22] on div at bounding box center [951, 18] width 117 height 20
type input "[PERSON_NAME]"
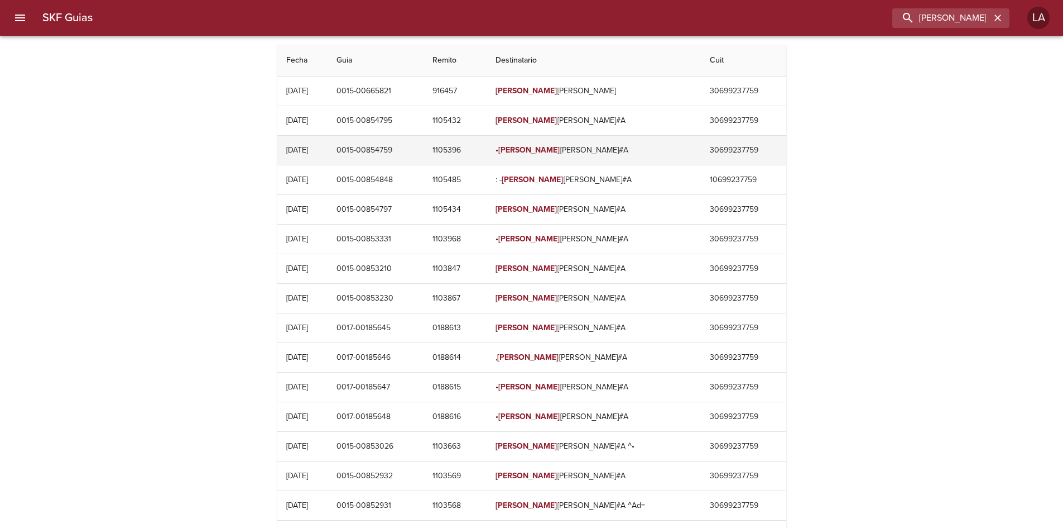
click at [532, 162] on td "• [PERSON_NAME] POVI#A" at bounding box center [594, 150] width 214 height 29
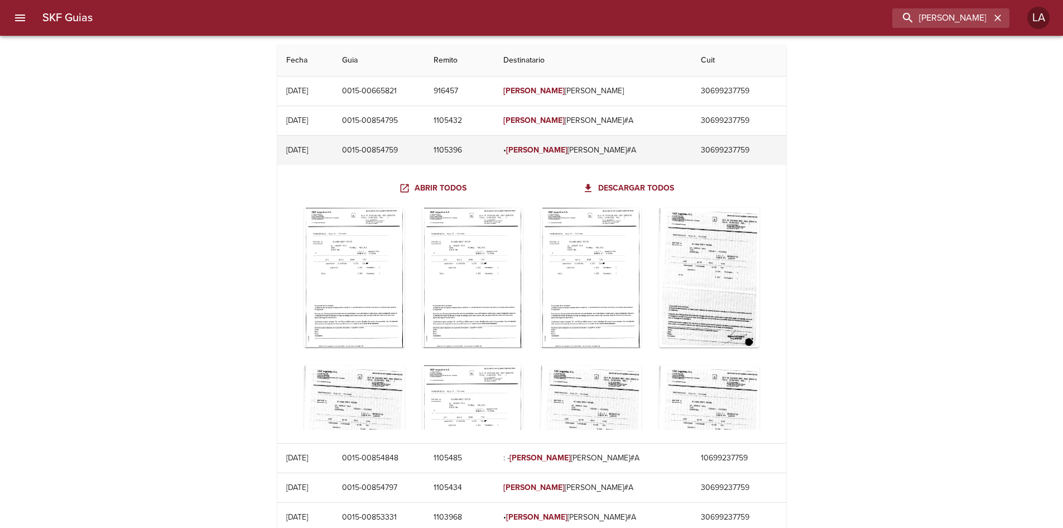
click at [621, 140] on td "• [PERSON_NAME] POVI#A" at bounding box center [594, 150] width 198 height 29
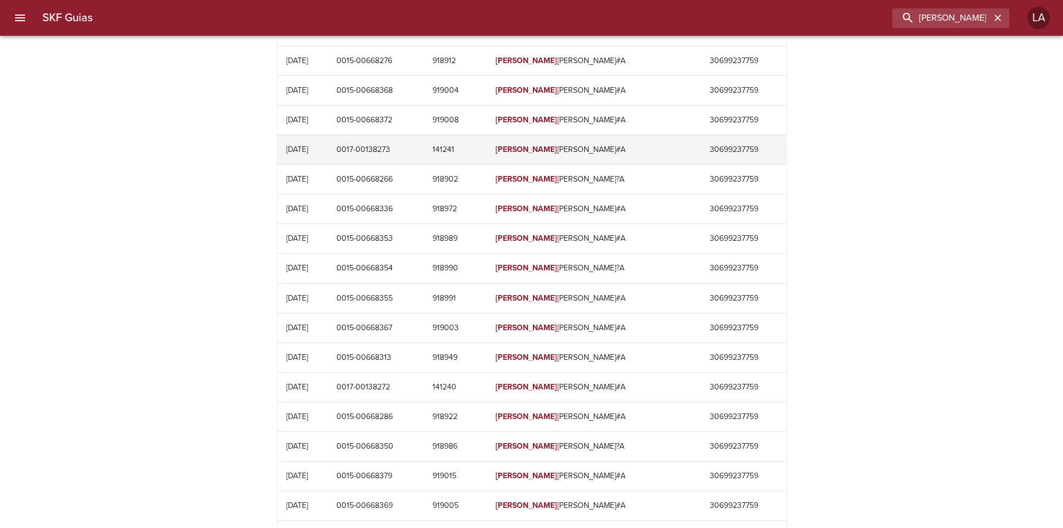
scroll to position [2725, 0]
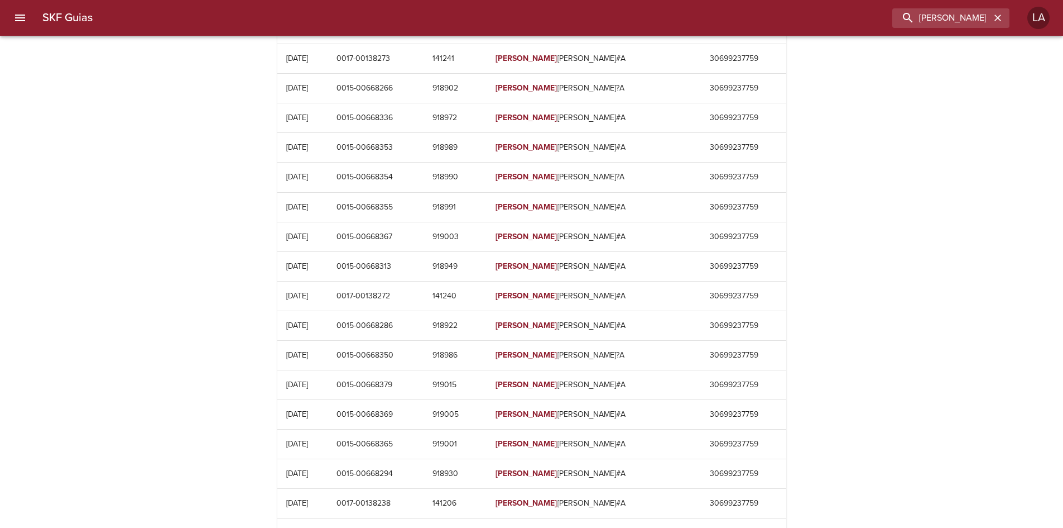
click at [10, 15] on div at bounding box center [5, 264] width 11 height 528
click at [14, 17] on icon "menu" at bounding box center [19, 17] width 13 height 13
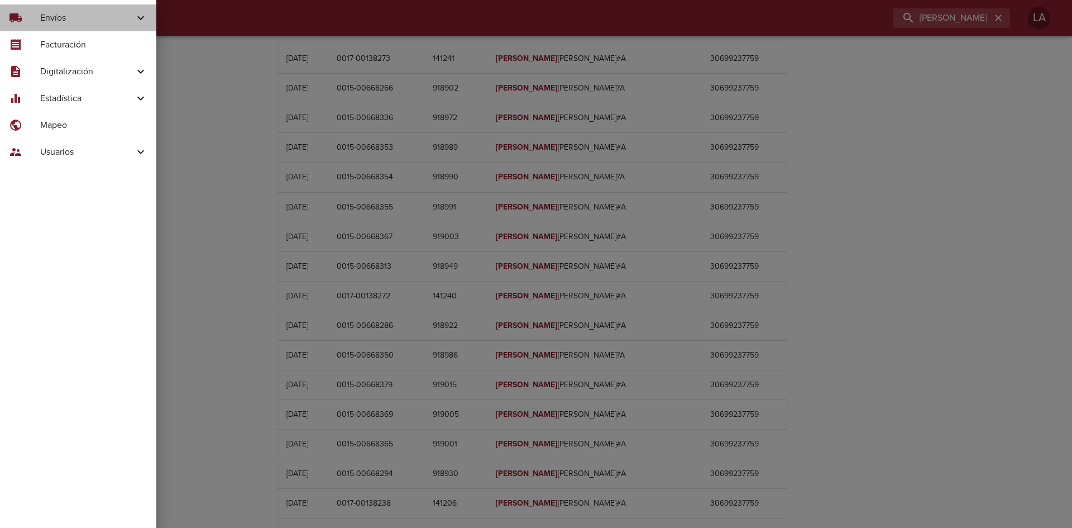
click at [14, 17] on span "local_shipping" at bounding box center [15, 17] width 13 height 13
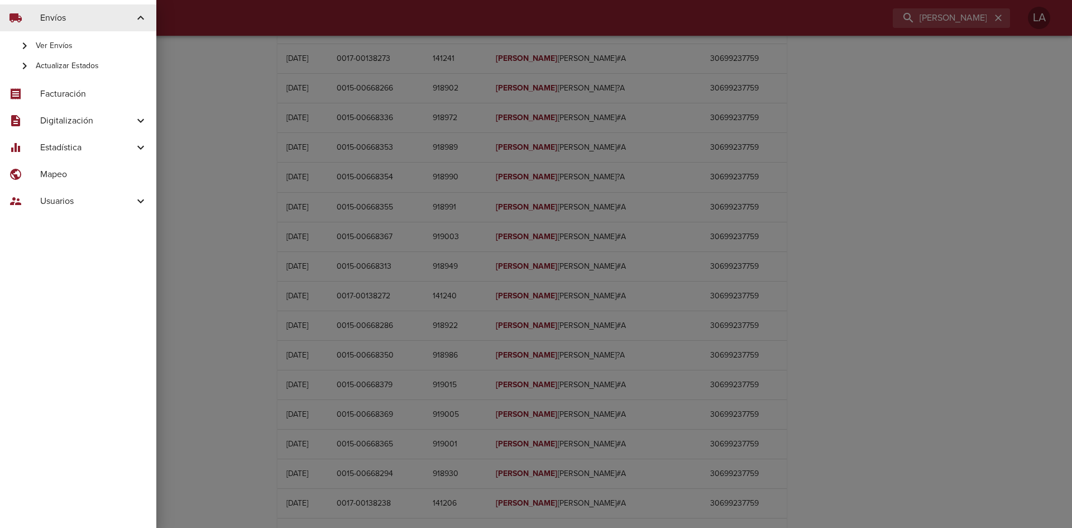
click at [264, 129] on div at bounding box center [536, 264] width 1072 height 528
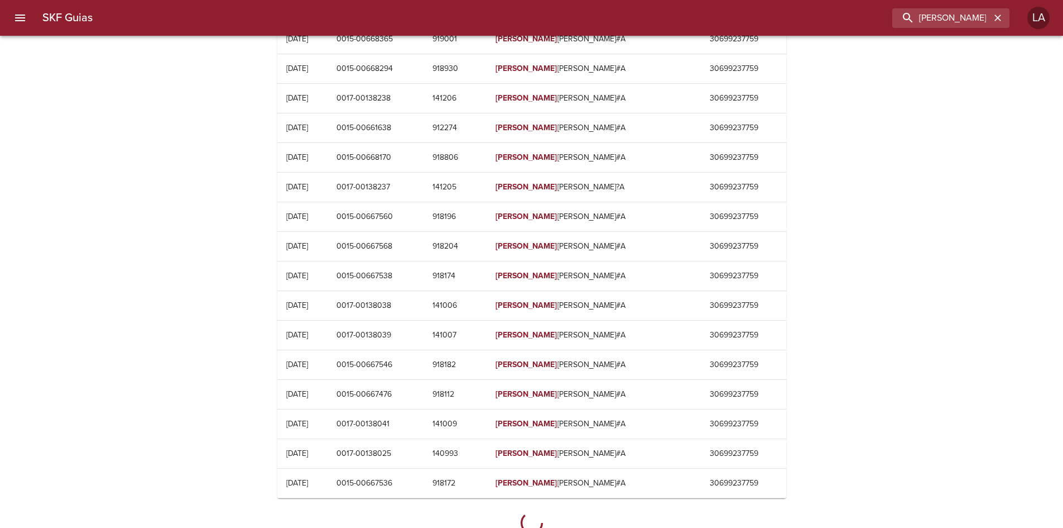
scroll to position [3150, 0]
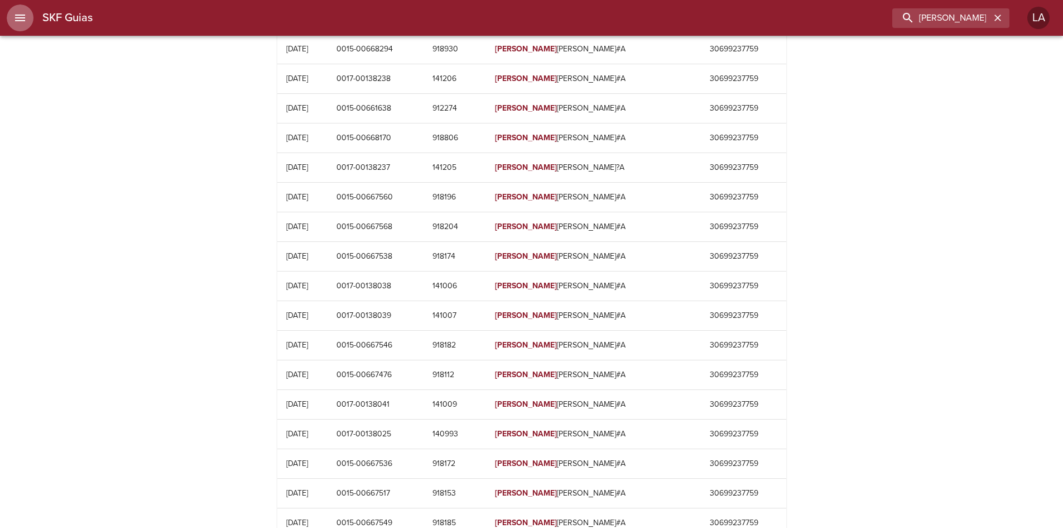
click at [23, 12] on icon "menu" at bounding box center [19, 17] width 13 height 13
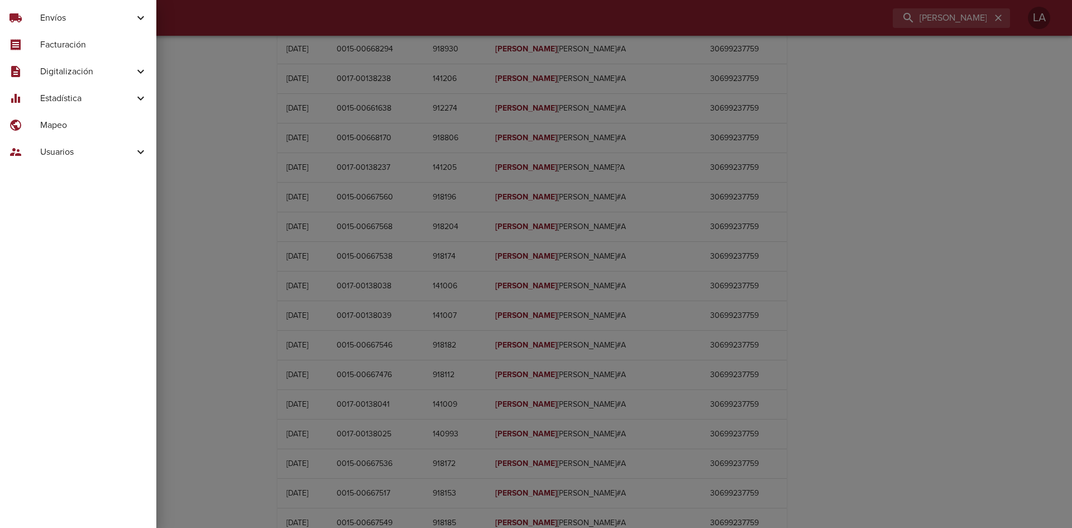
click at [244, 152] on div at bounding box center [536, 264] width 1072 height 528
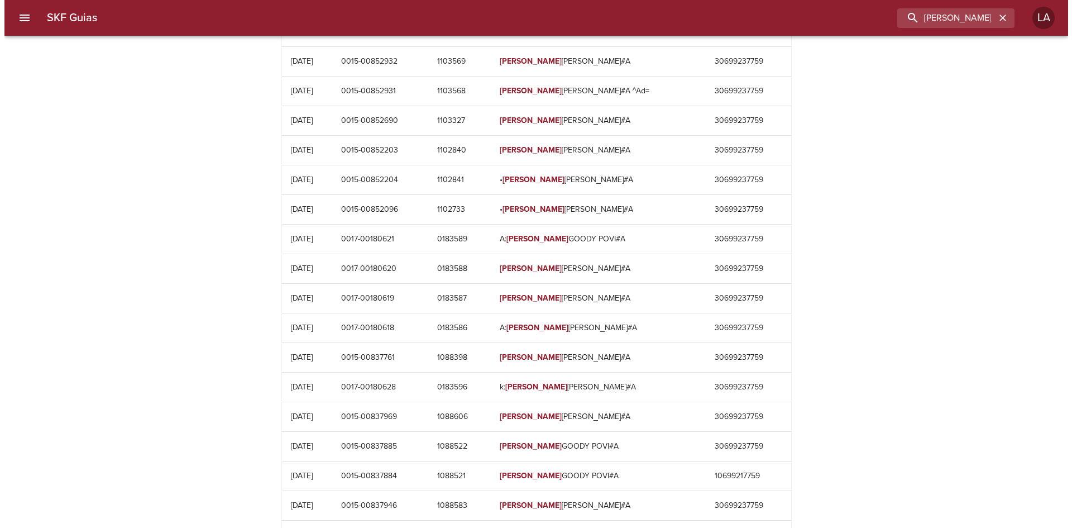
scroll to position [135, 0]
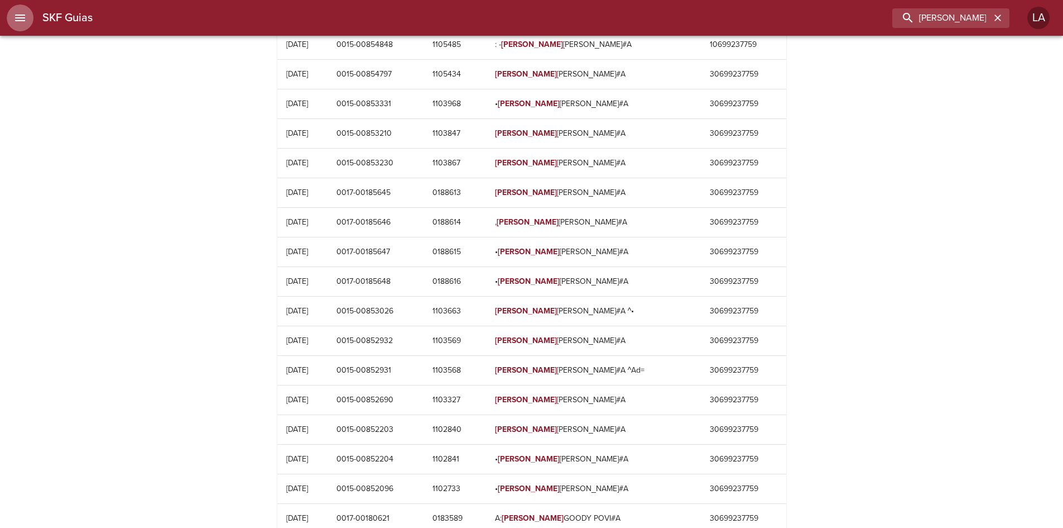
click at [26, 13] on icon "menu" at bounding box center [19, 17] width 13 height 13
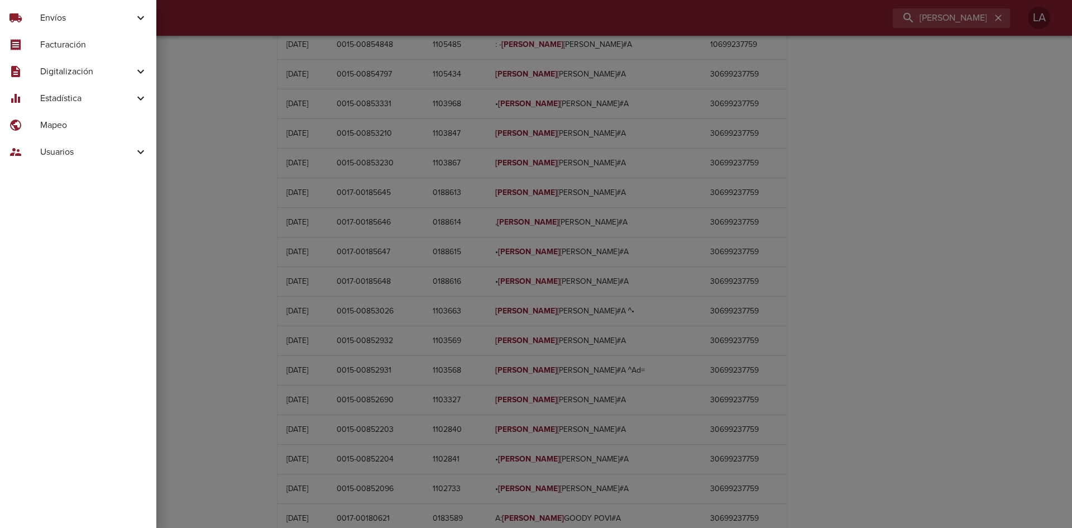
click at [81, 69] on span "Digitalización" at bounding box center [87, 71] width 94 height 13
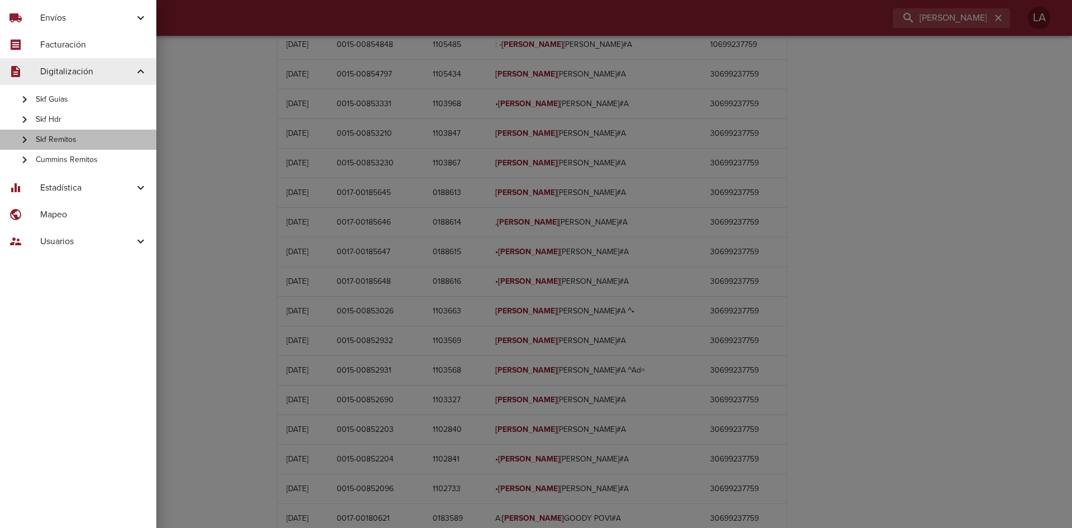
click at [80, 138] on span "Skf Remitos" at bounding box center [92, 139] width 112 height 11
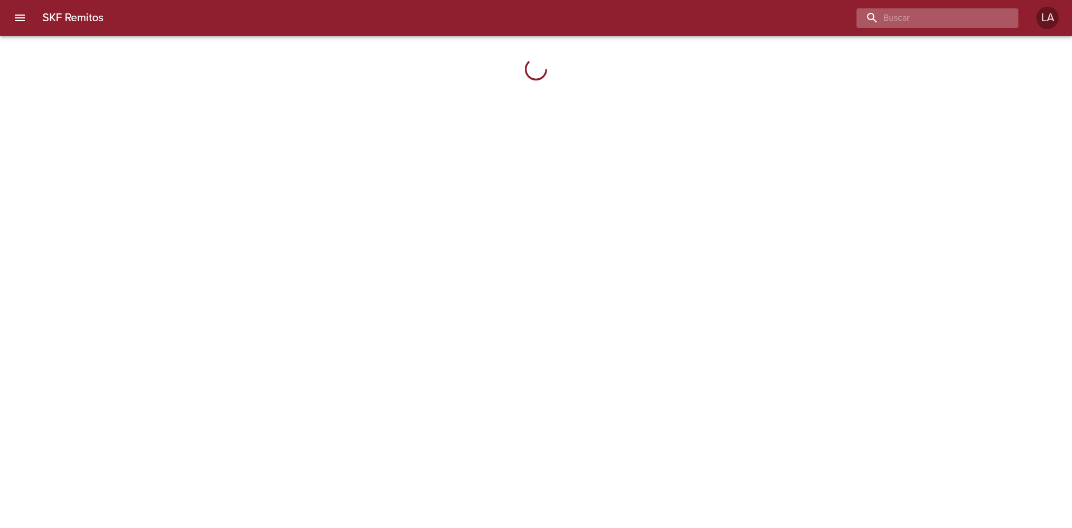
click at [969, 24] on input "buscar" at bounding box center [927, 18] width 143 height 20
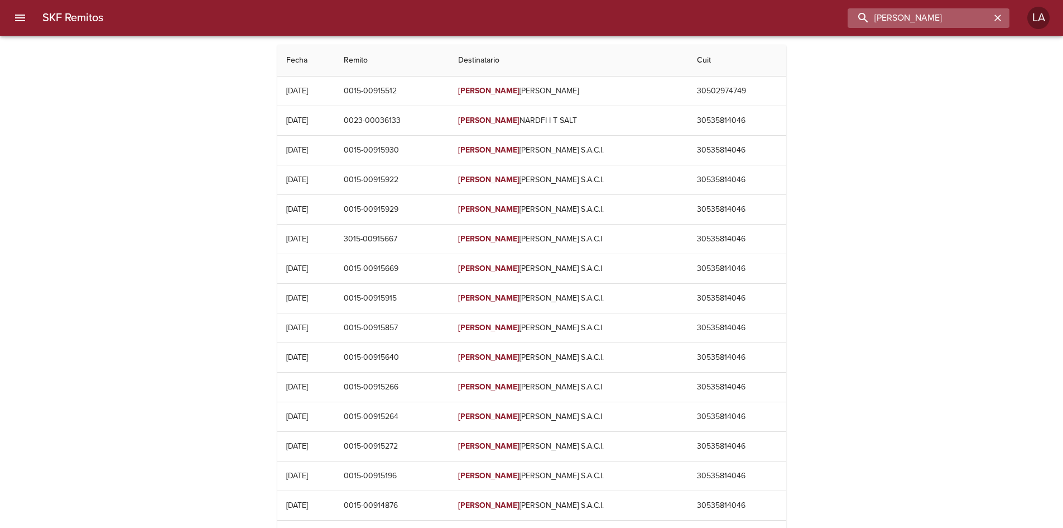
click at [901, 13] on input "[PERSON_NAME]" at bounding box center [919, 18] width 143 height 20
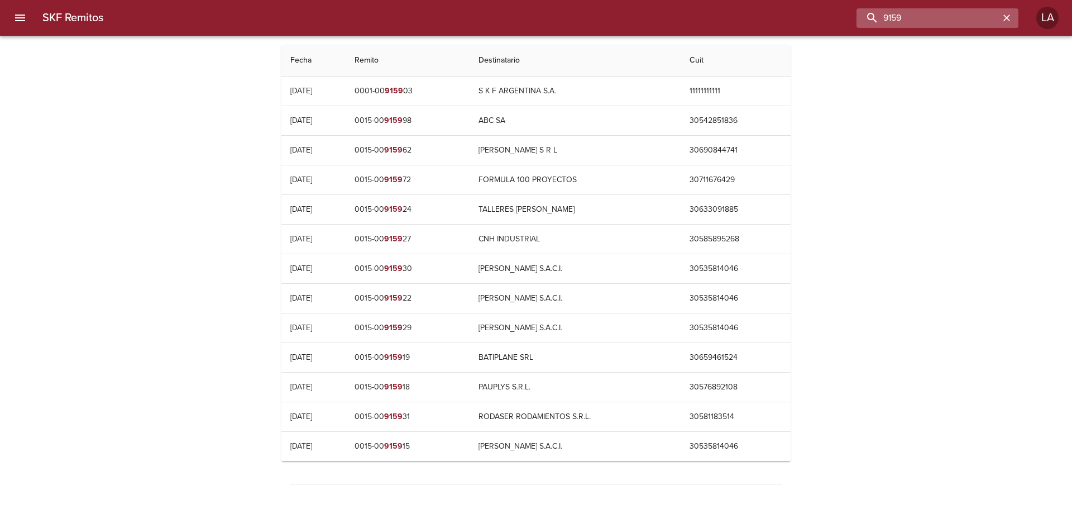
click at [907, 15] on input "9159" at bounding box center [927, 18] width 143 height 20
type input "auto naut"
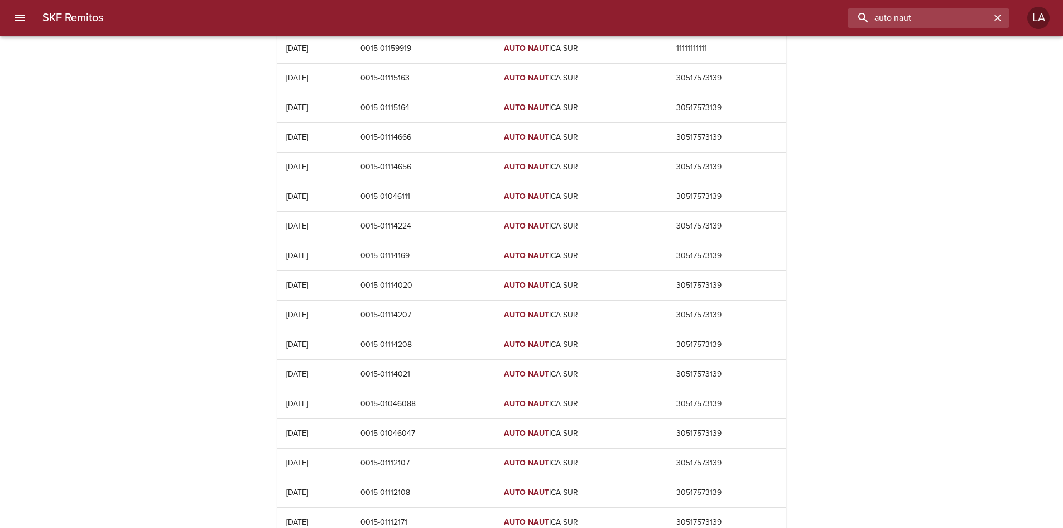
scroll to position [112, 0]
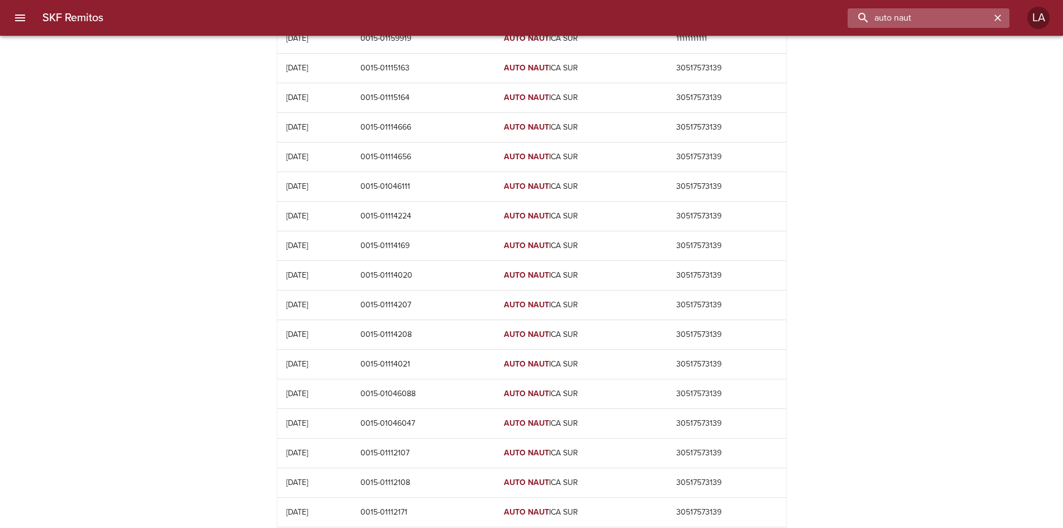
click at [923, 22] on input "auto naut" at bounding box center [919, 18] width 143 height 20
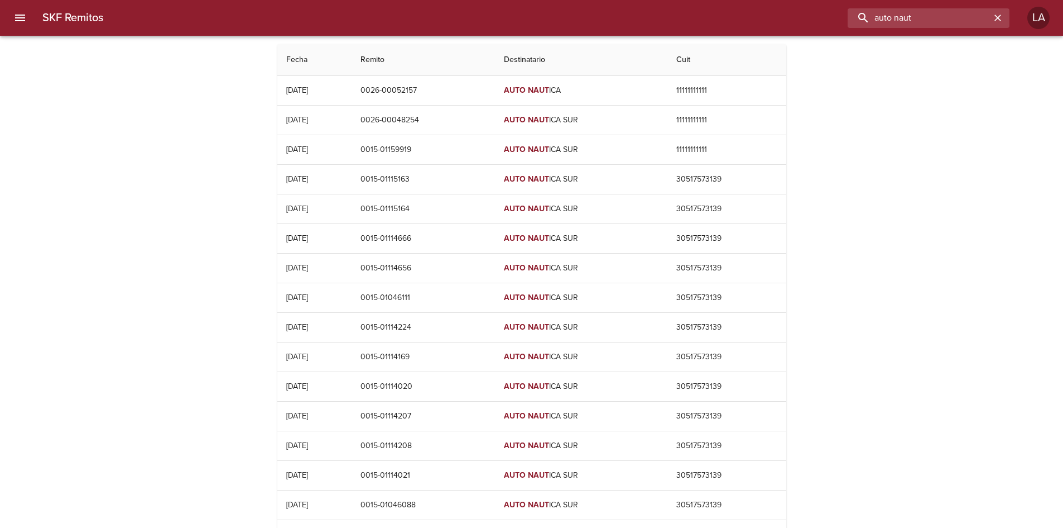
scroll to position [0, 0]
click at [16, 19] on icon "menu" at bounding box center [19, 17] width 13 height 13
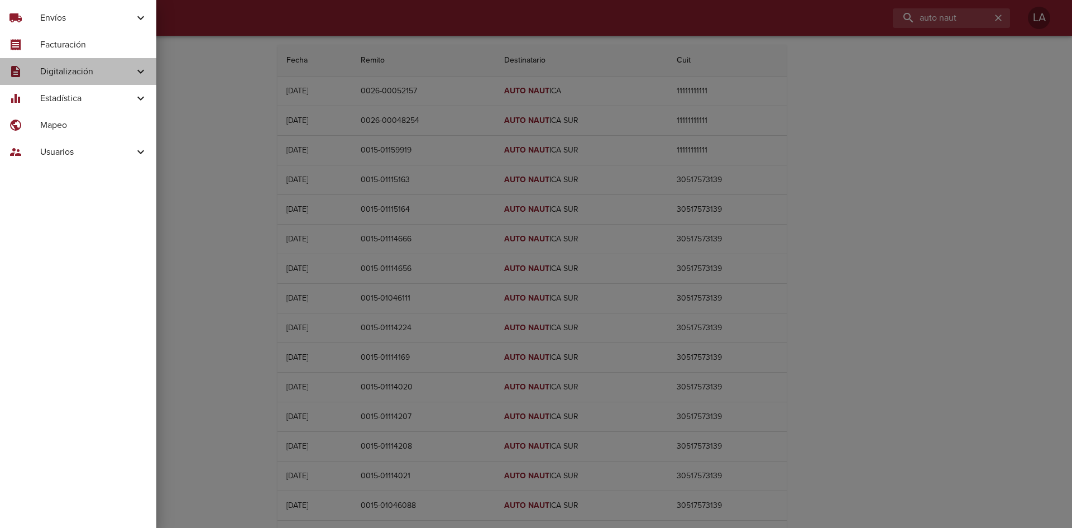
click at [47, 75] on span "Digitalización" at bounding box center [87, 71] width 94 height 13
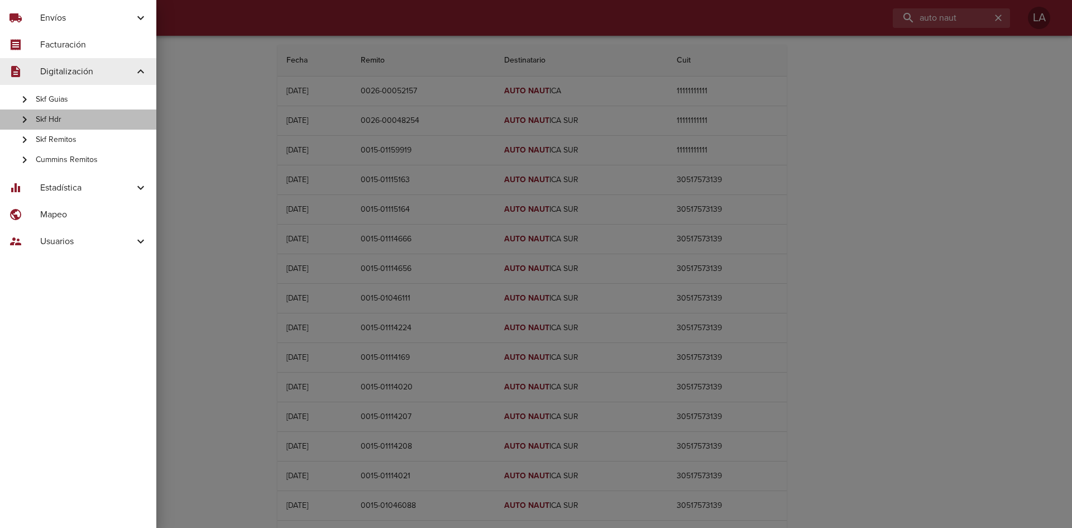
click at [25, 116] on icon at bounding box center [24, 119] width 13 height 13
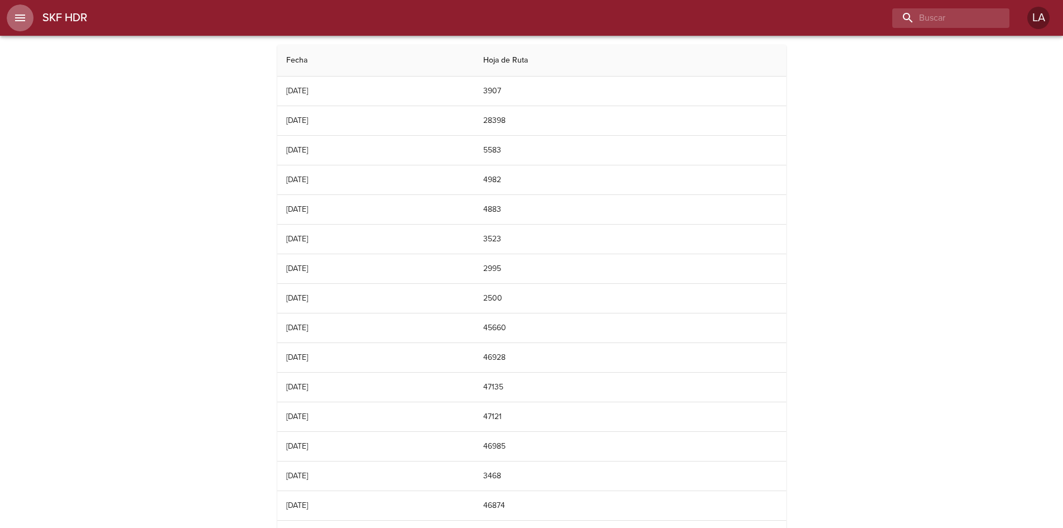
click at [11, 14] on button "menu" at bounding box center [20, 17] width 27 height 27
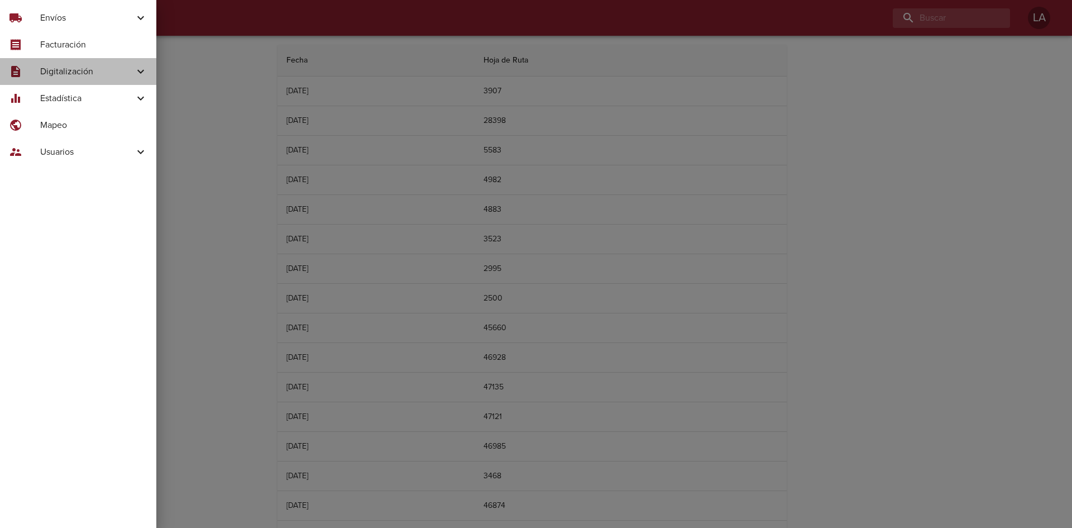
click at [72, 74] on span "Digitalización" at bounding box center [87, 71] width 94 height 13
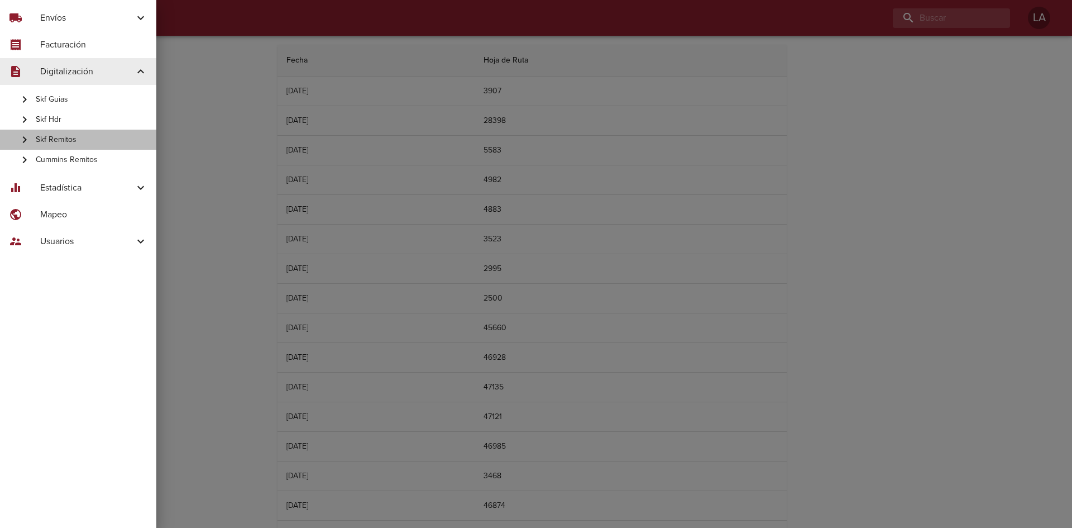
click at [76, 136] on span "Skf Remitos" at bounding box center [92, 139] width 112 height 11
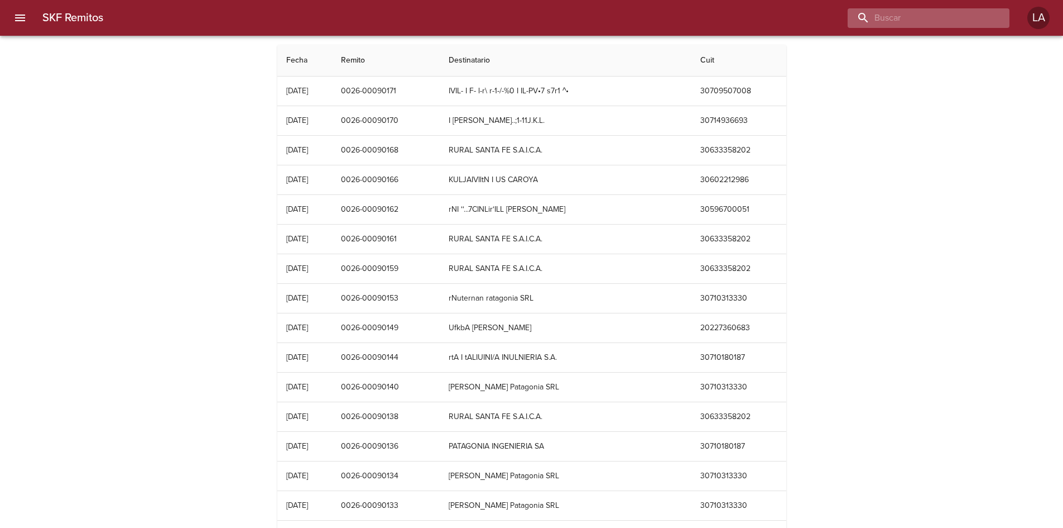
click at [935, 17] on input "buscar" at bounding box center [919, 18] width 143 height 20
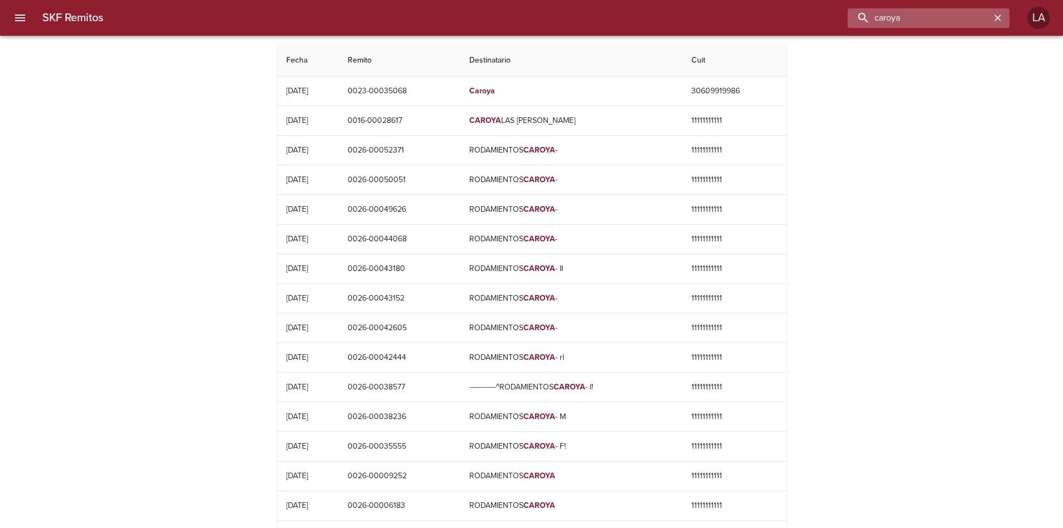
click at [908, 19] on input "caroya" at bounding box center [919, 18] width 143 height 20
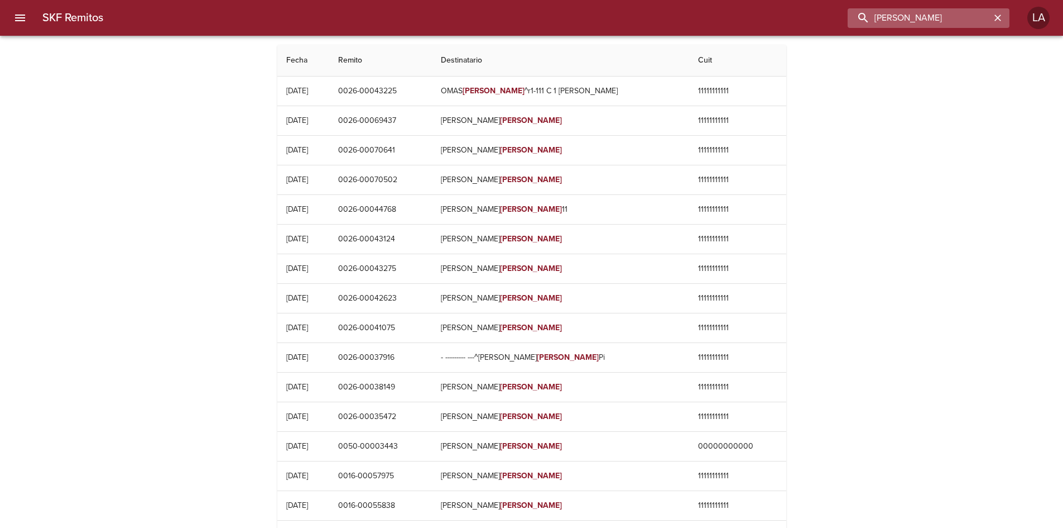
click at [875, 20] on input "[PERSON_NAME]" at bounding box center [919, 18] width 143 height 20
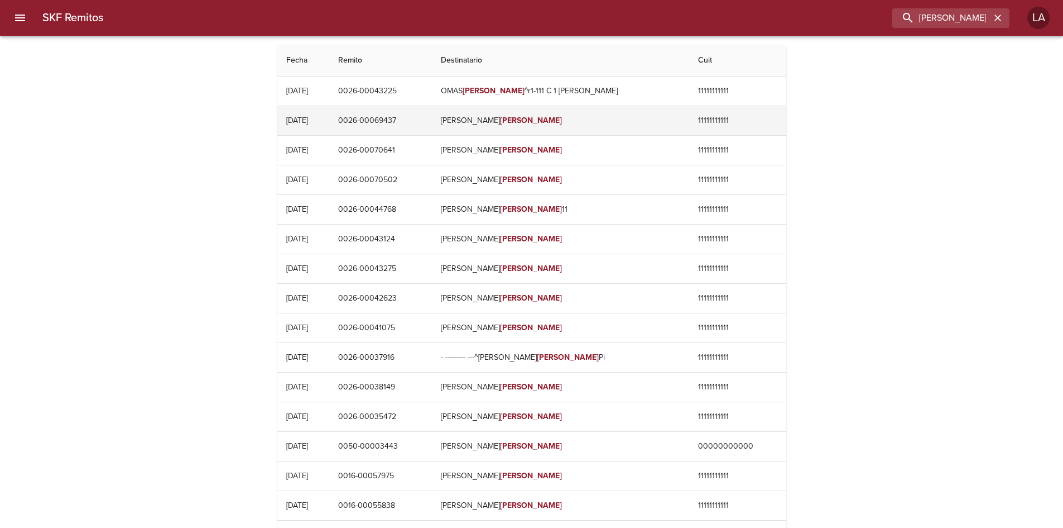
click at [432, 108] on td "0026-00069437" at bounding box center [380, 120] width 103 height 29
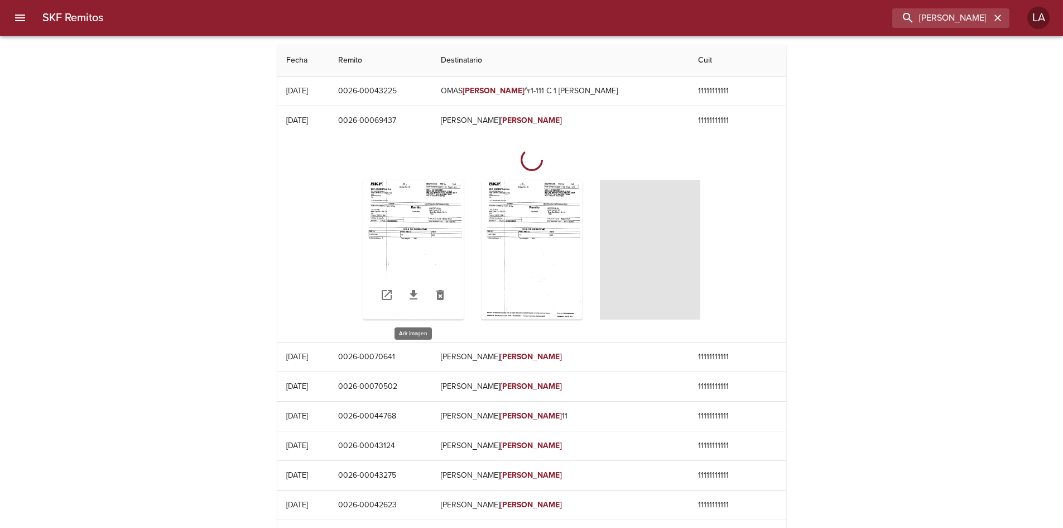
click at [453, 194] on div "Table digitalización - SKF Remitos" at bounding box center [413, 250] width 100 height 140
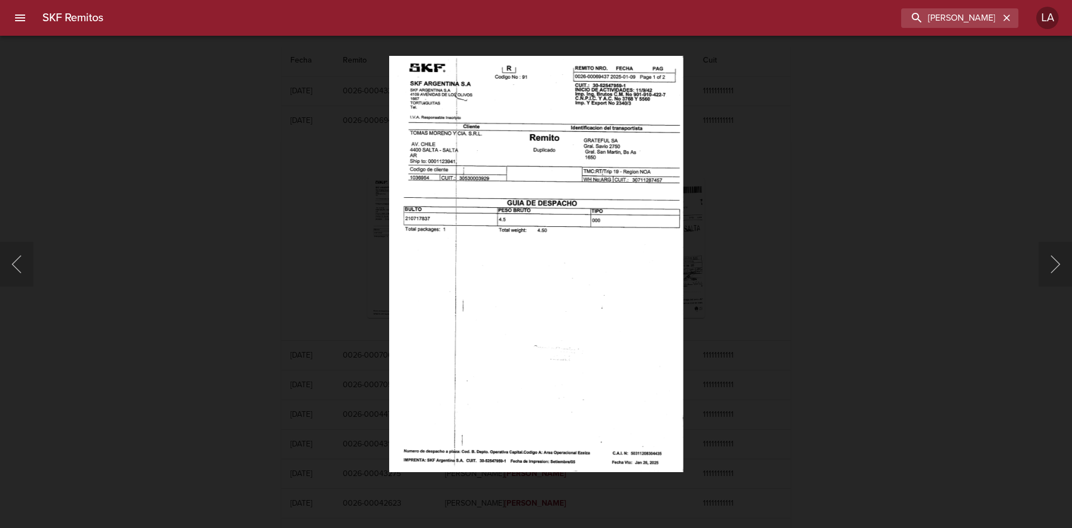
click at [927, 195] on div "Lightbox" at bounding box center [536, 264] width 1072 height 528
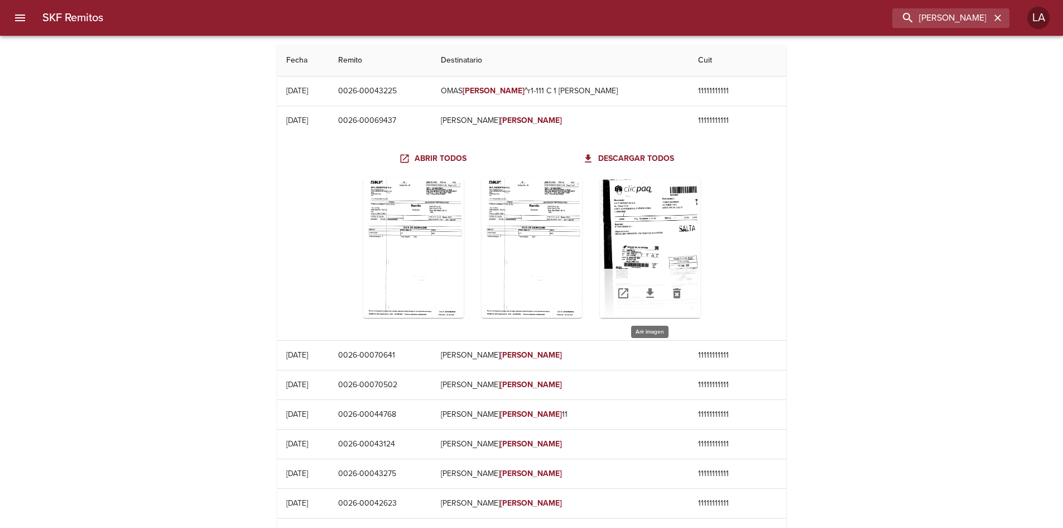
click at [638, 216] on div "Table digitalización - SKF Remitos" at bounding box center [650, 248] width 100 height 140
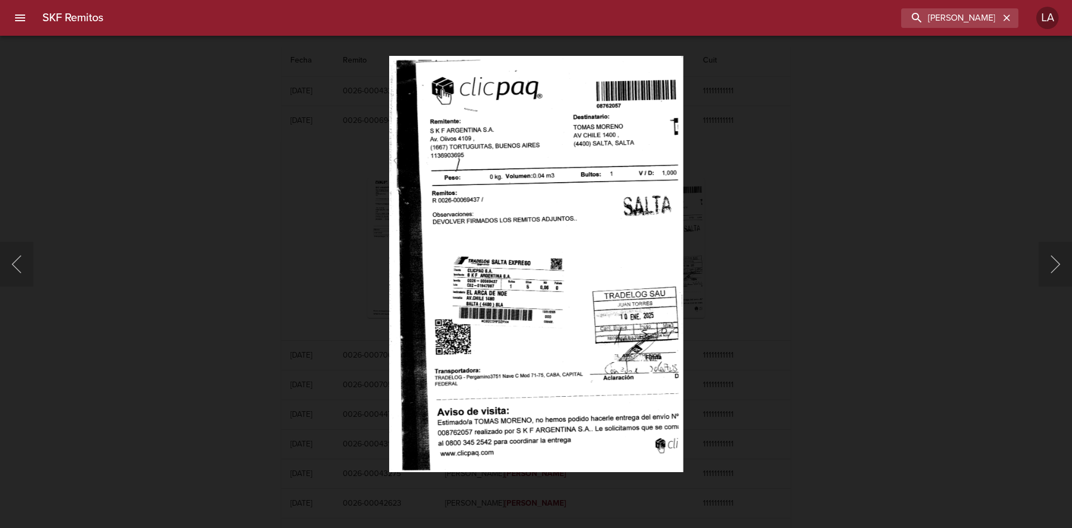
click at [814, 241] on div "Lightbox" at bounding box center [536, 264] width 1072 height 528
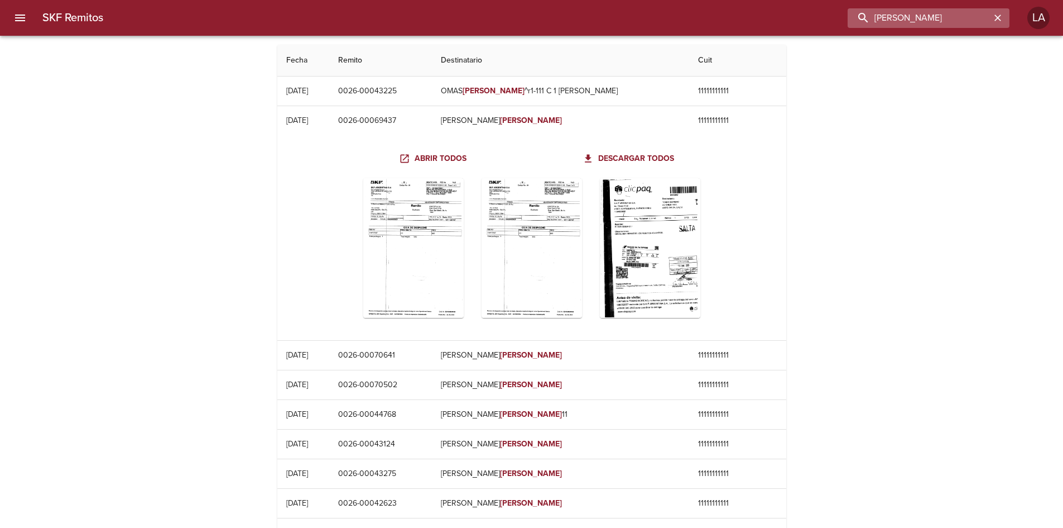
click at [935, 23] on input "[PERSON_NAME]" at bounding box center [919, 18] width 143 height 20
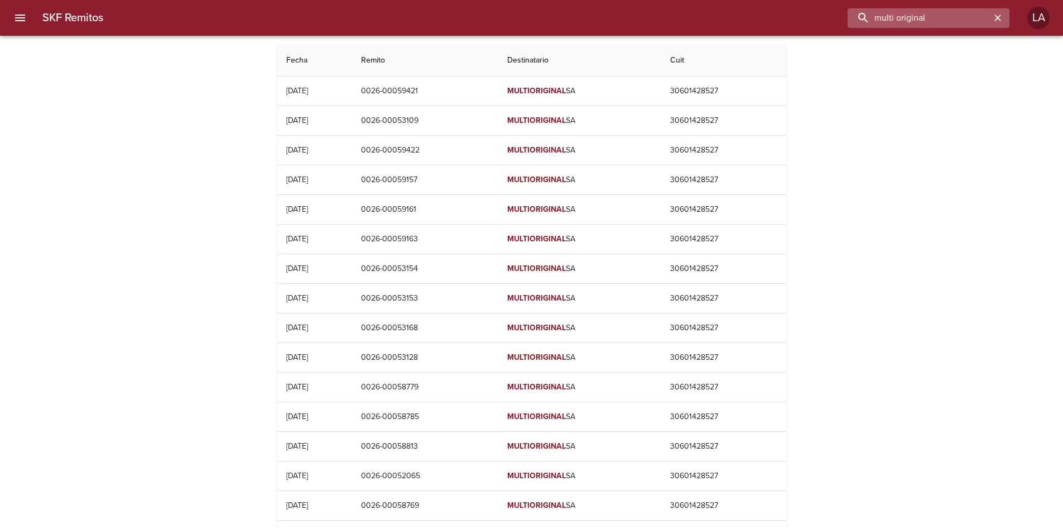
click at [935, 23] on input "multi original" at bounding box center [919, 18] width 143 height 20
type input "00059421"
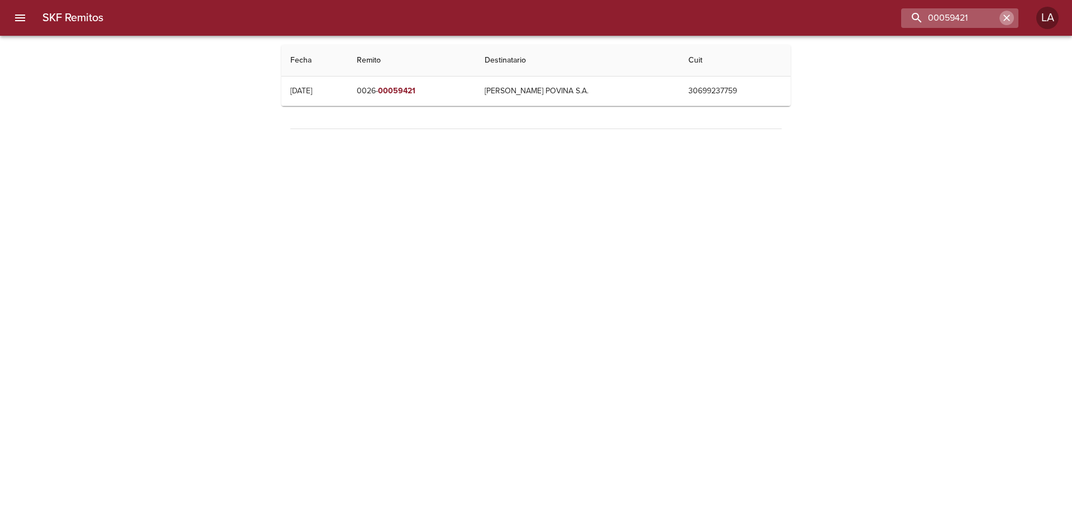
click at [1008, 20] on icon "button" at bounding box center [1006, 18] width 7 height 7
